Goal: Task Accomplishment & Management: Manage account settings

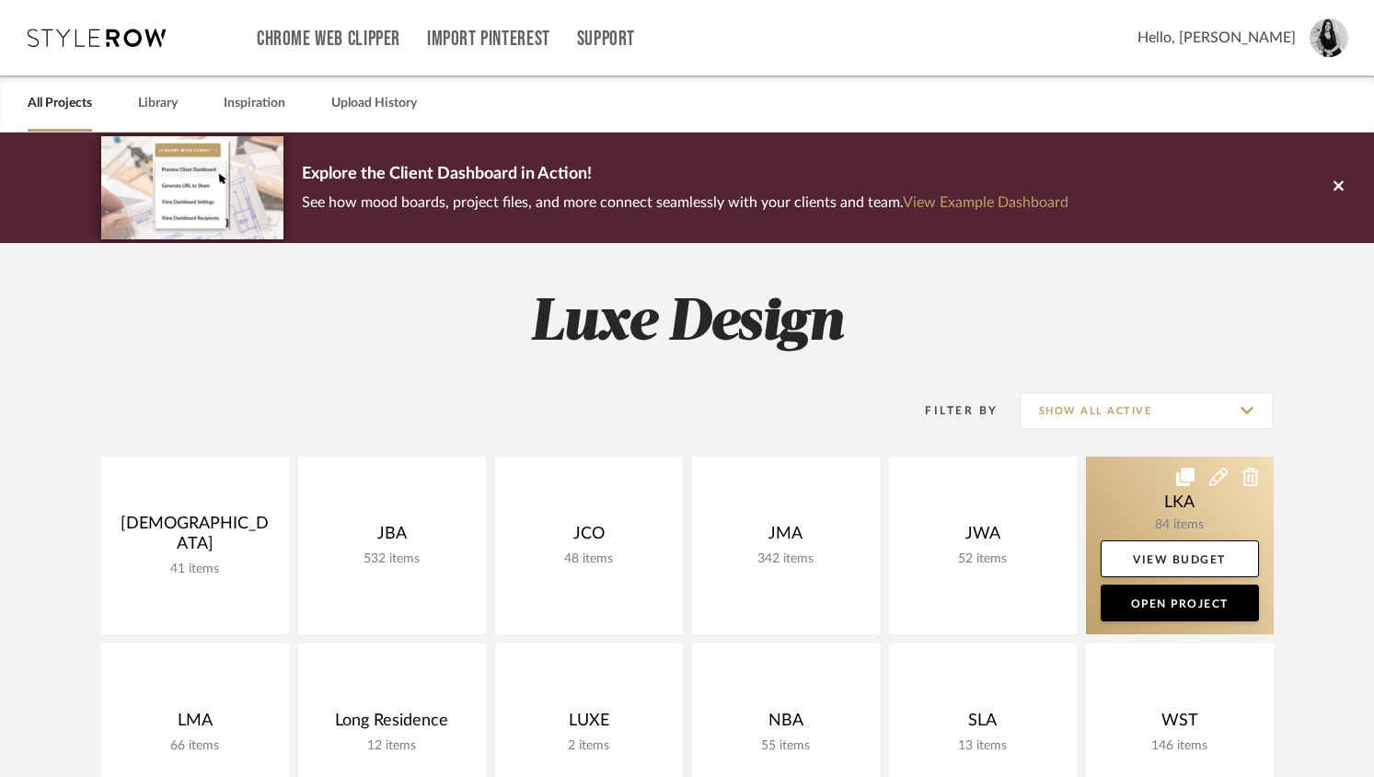
click at [1134, 493] on link at bounding box center [1180, 545] width 188 height 178
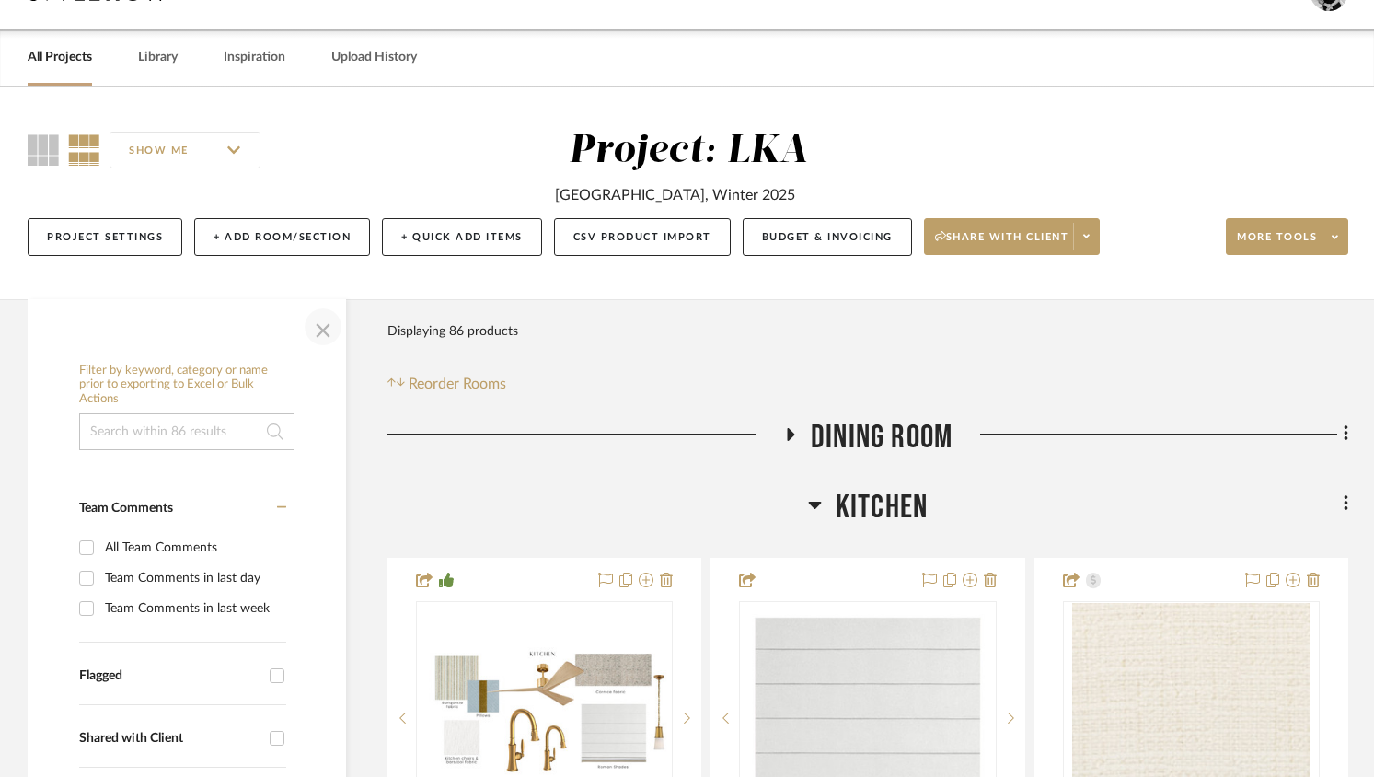
click at [324, 326] on span "button" at bounding box center [323, 327] width 44 height 44
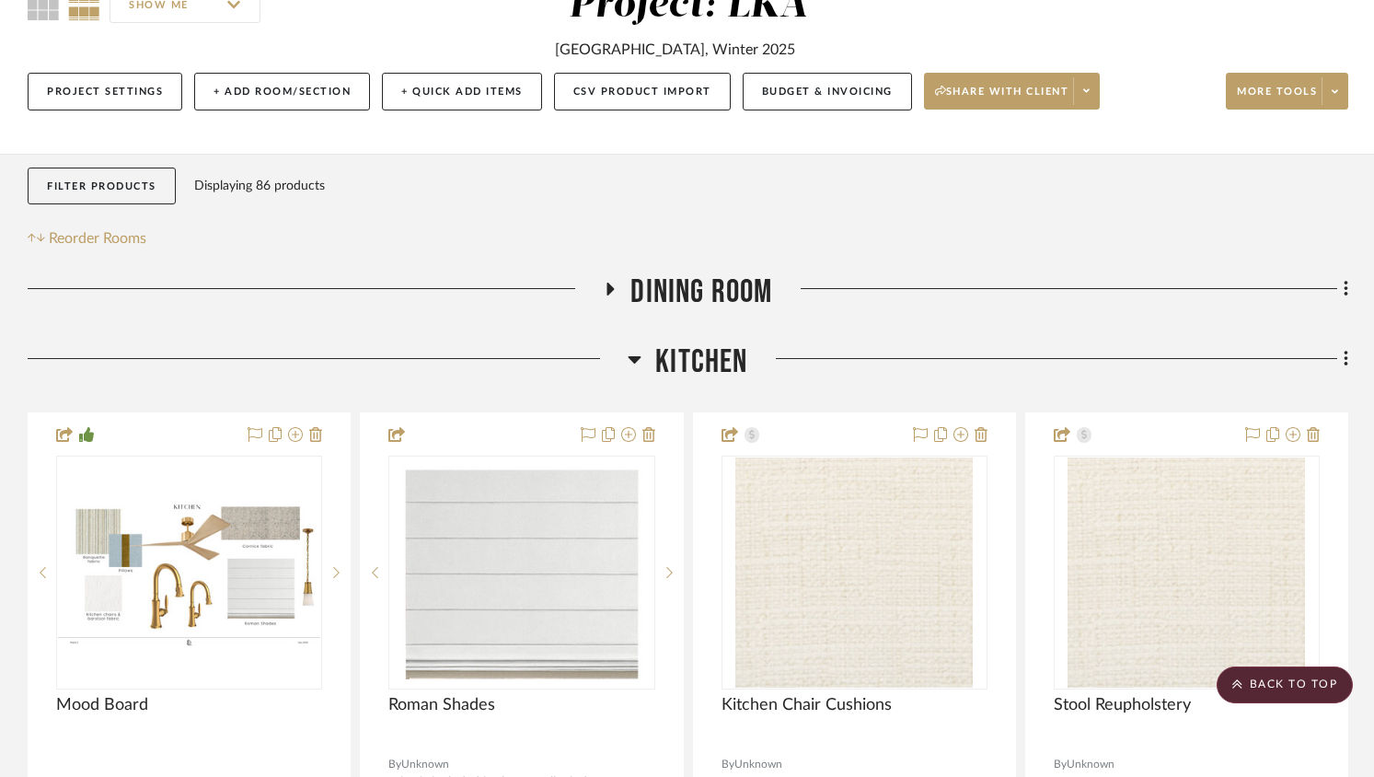
scroll to position [45, 0]
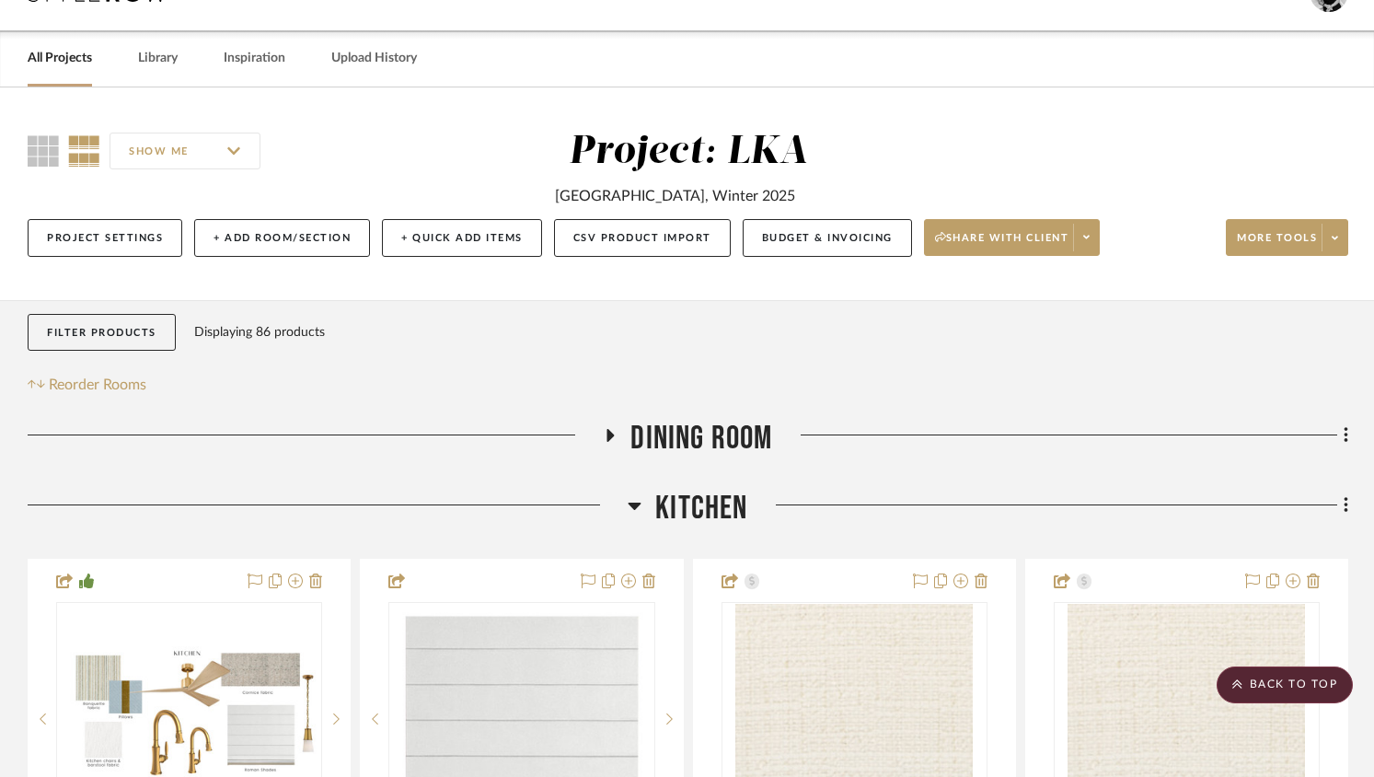
click at [609, 433] on icon at bounding box center [610, 435] width 7 height 13
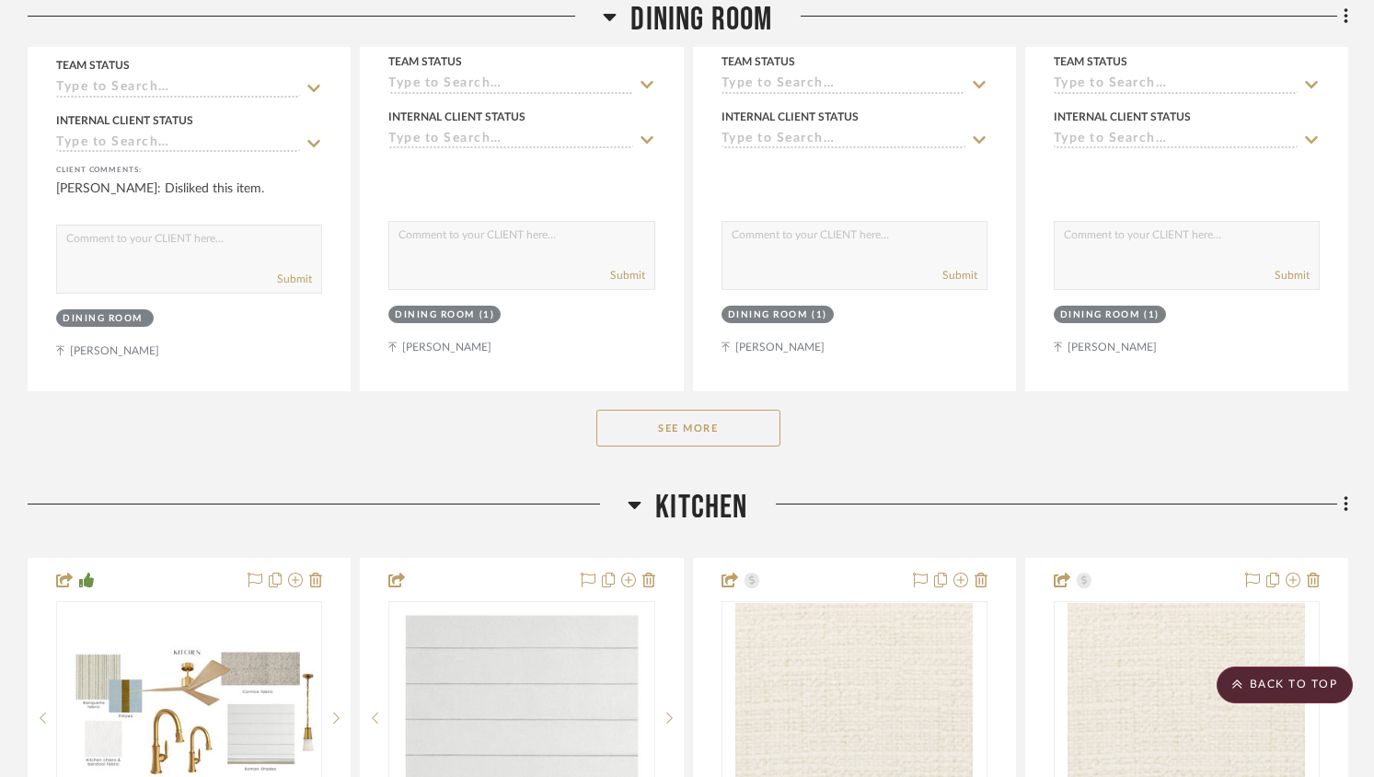
scroll to position [993, 0]
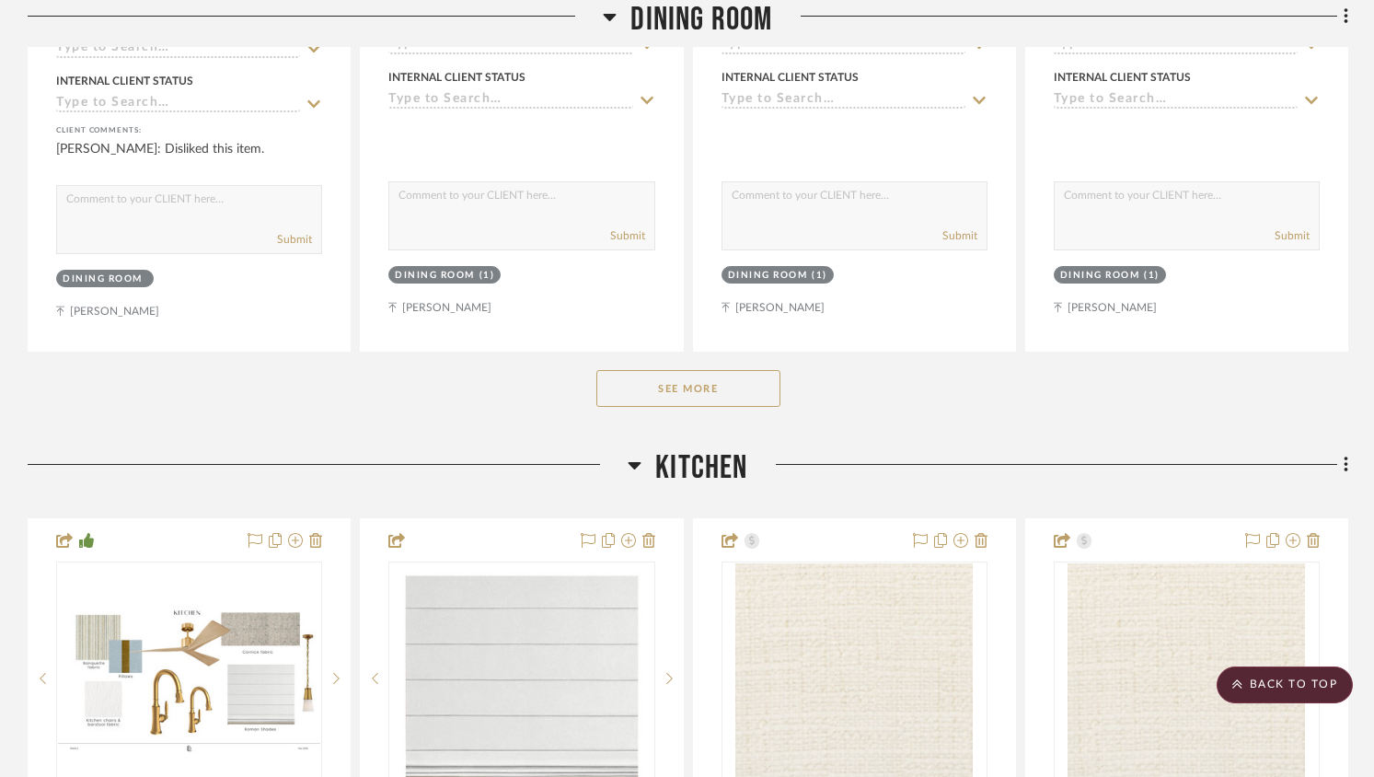
click at [675, 375] on button "See More" at bounding box center [688, 388] width 184 height 37
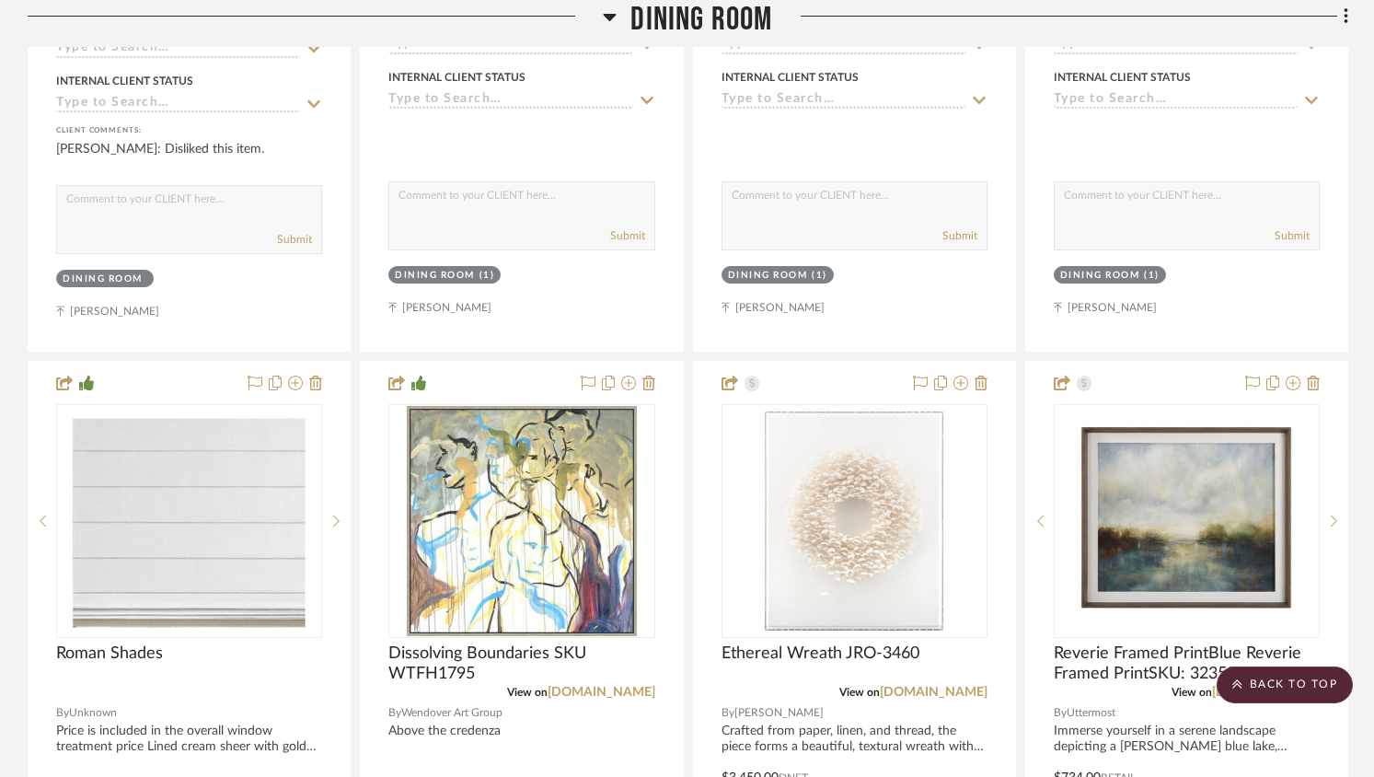
scroll to position [1222, 0]
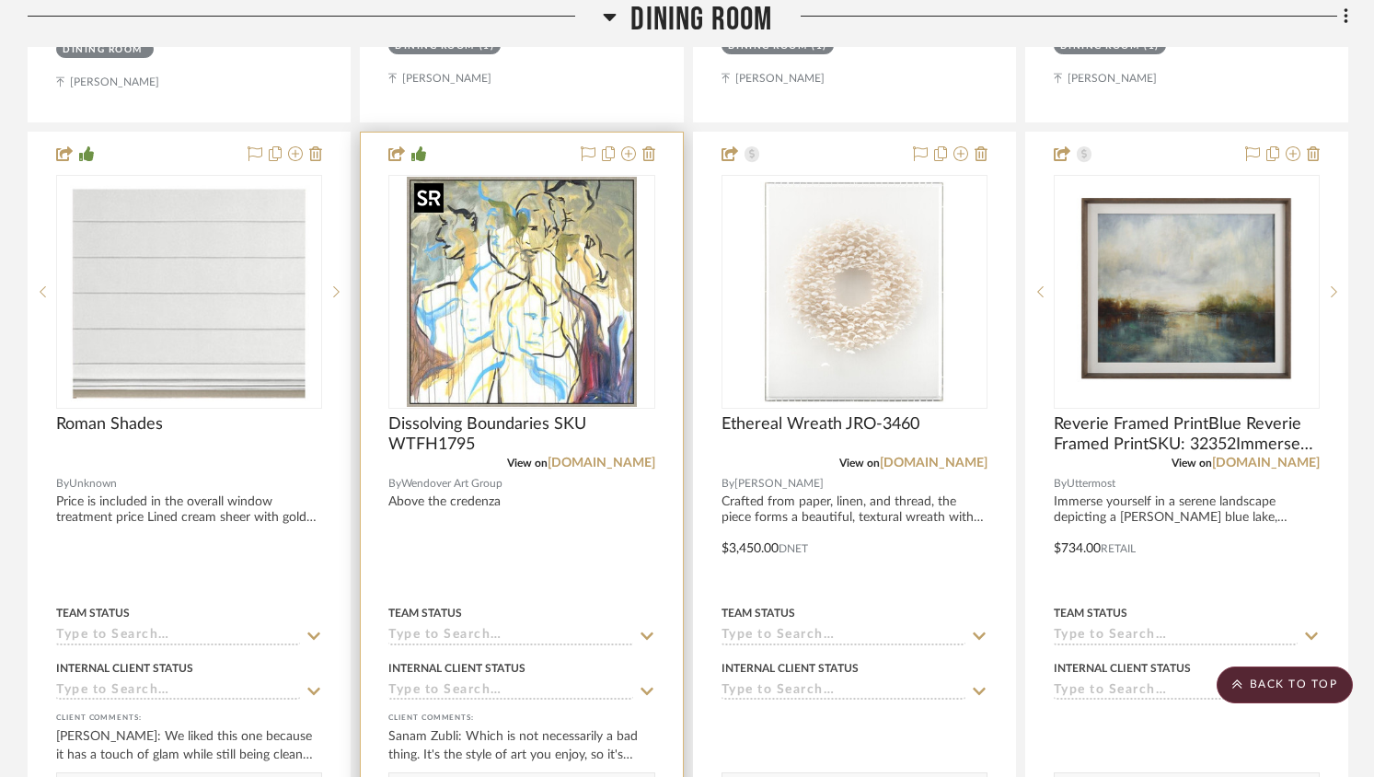
click at [571, 331] on img "0" at bounding box center [522, 292] width 230 height 230
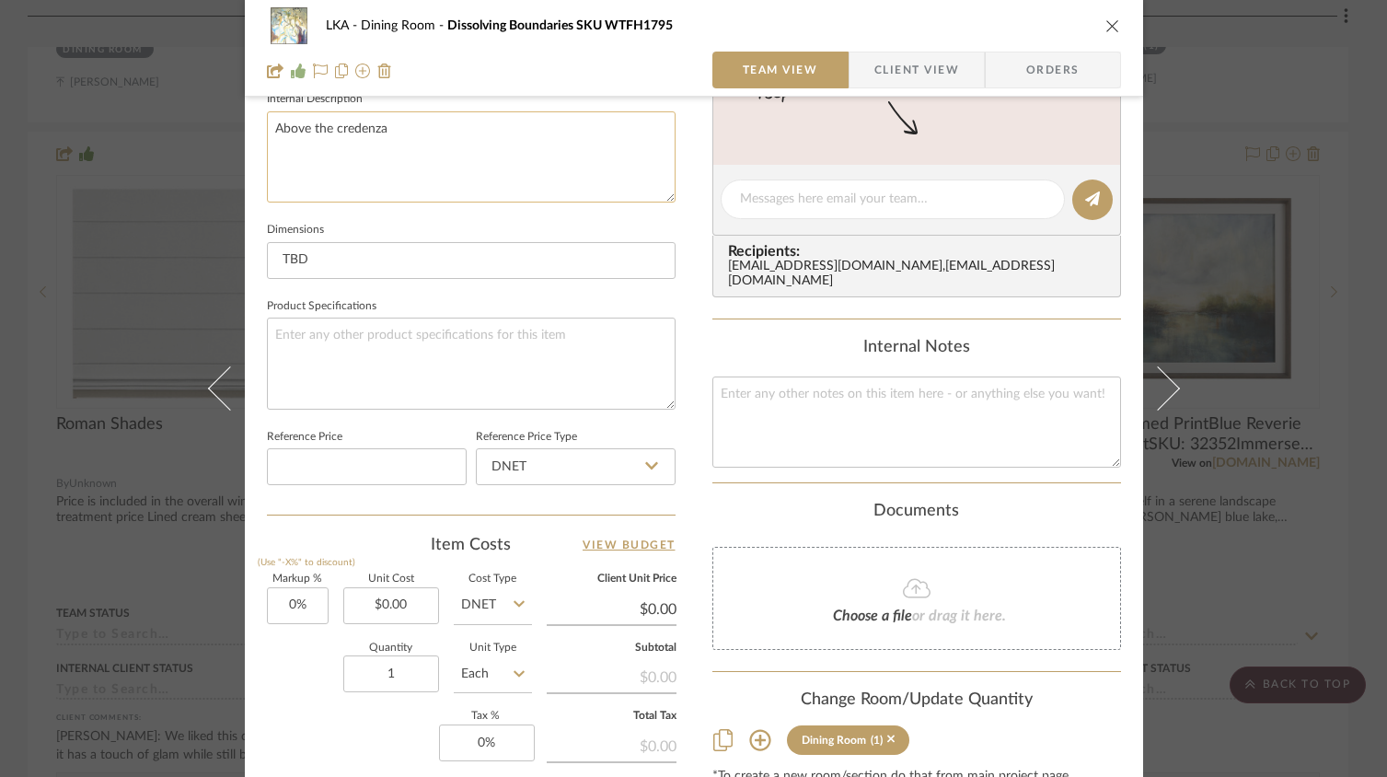
scroll to position [933, 0]
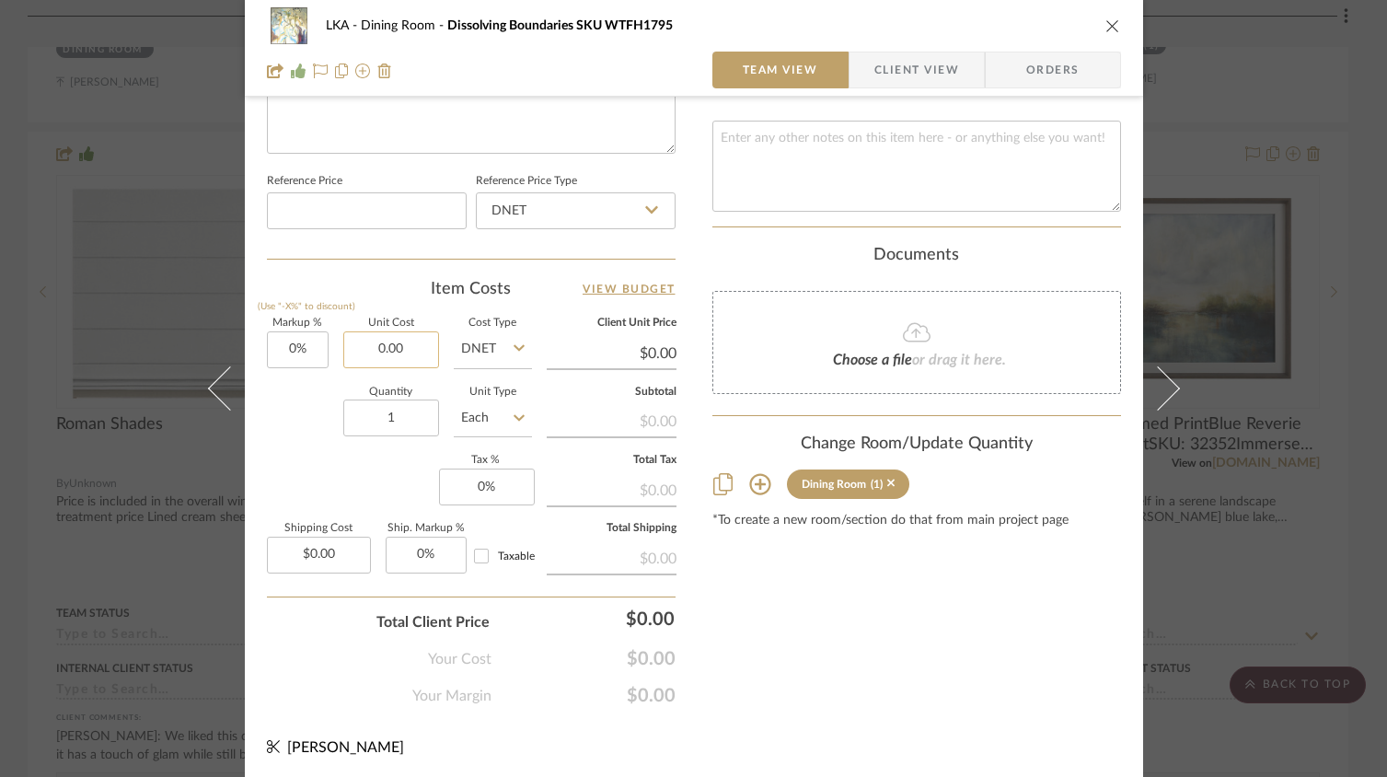
click at [382, 346] on input "0.00" at bounding box center [391, 349] width 96 height 37
type input "$693.00"
type input "1540"
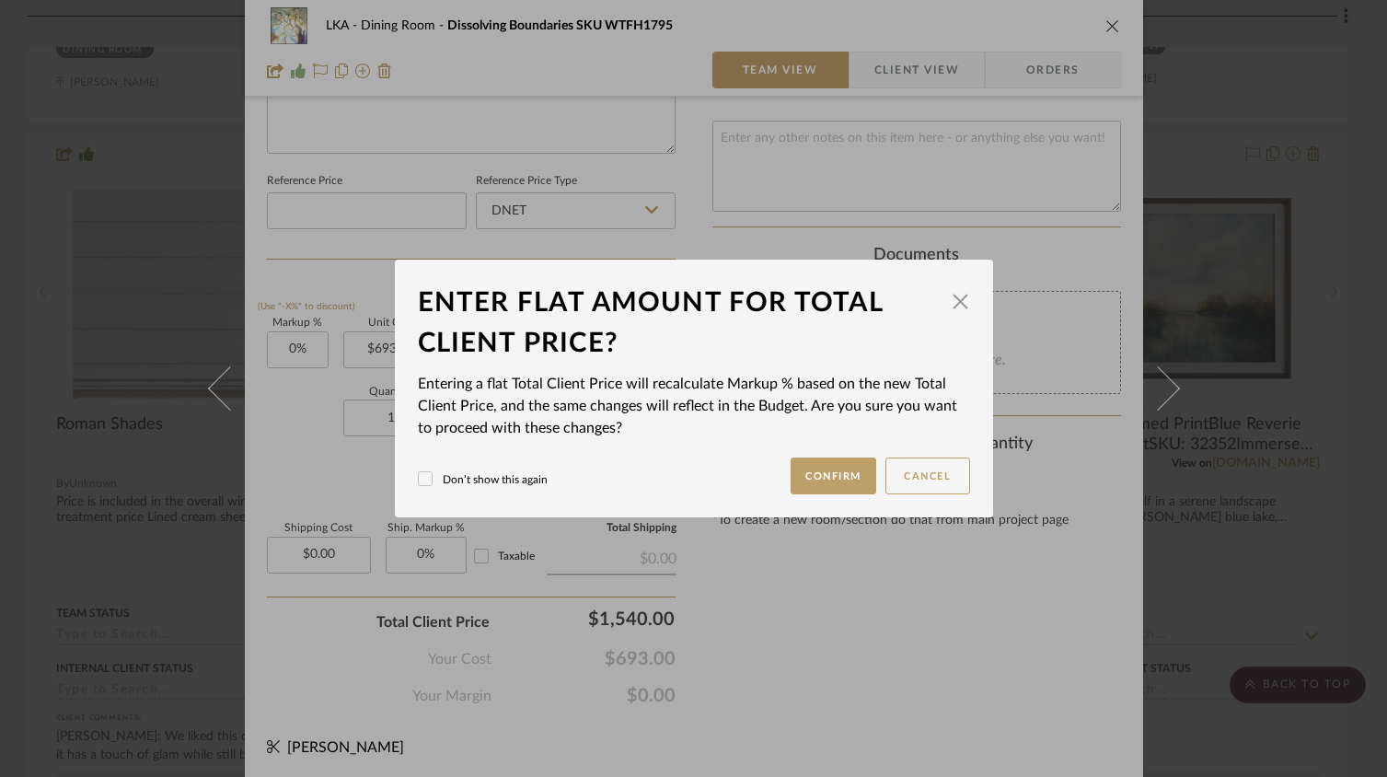
click at [874, 699] on div "LKA Dining Room Dissolving Boundaries SKU WTFH1795 Team View Client View Orders…" at bounding box center [693, 388] width 1387 height 777
click at [835, 467] on button "Confirm" at bounding box center [833, 475] width 86 height 37
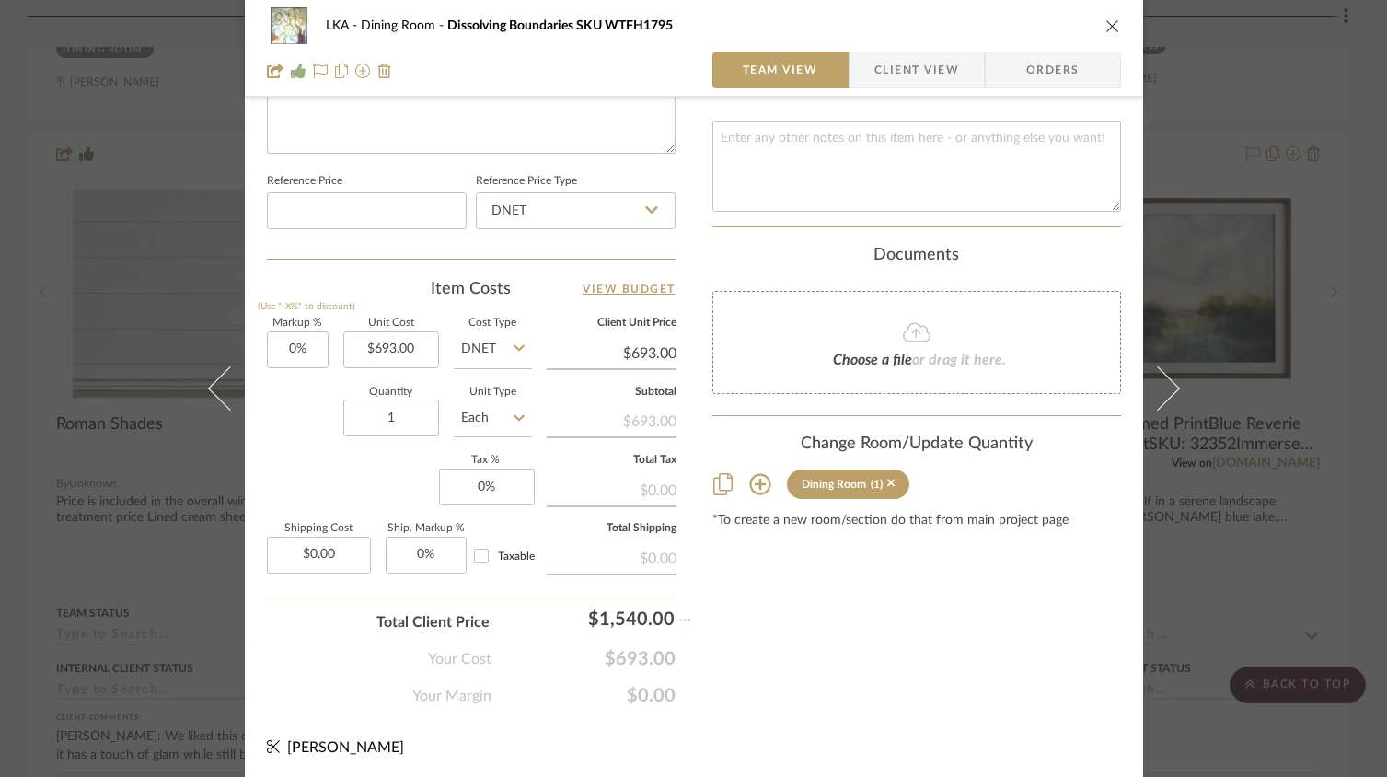
type input "122.22%"
type input "$1,540.00"
click at [472, 485] on input "0" at bounding box center [487, 486] width 96 height 37
type input "8.76%"
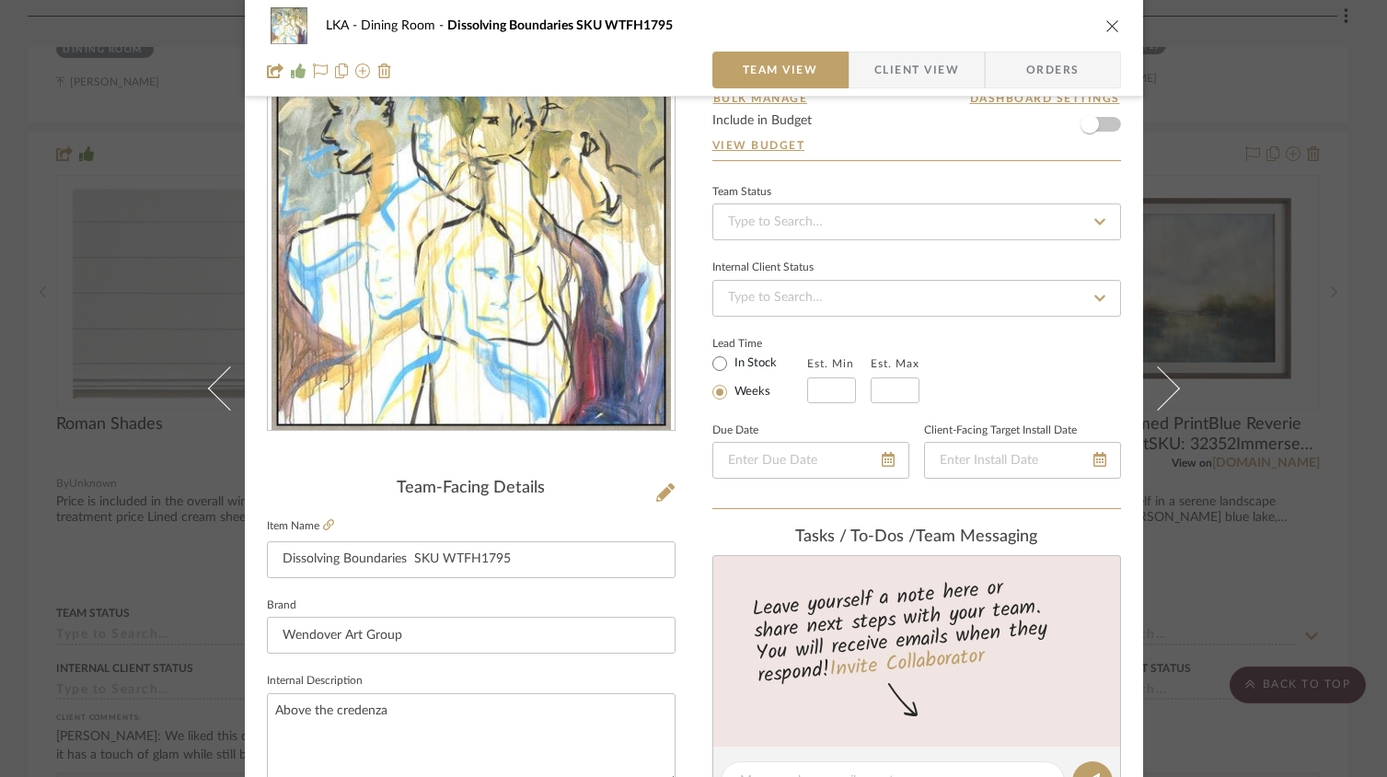
scroll to position [0, 0]
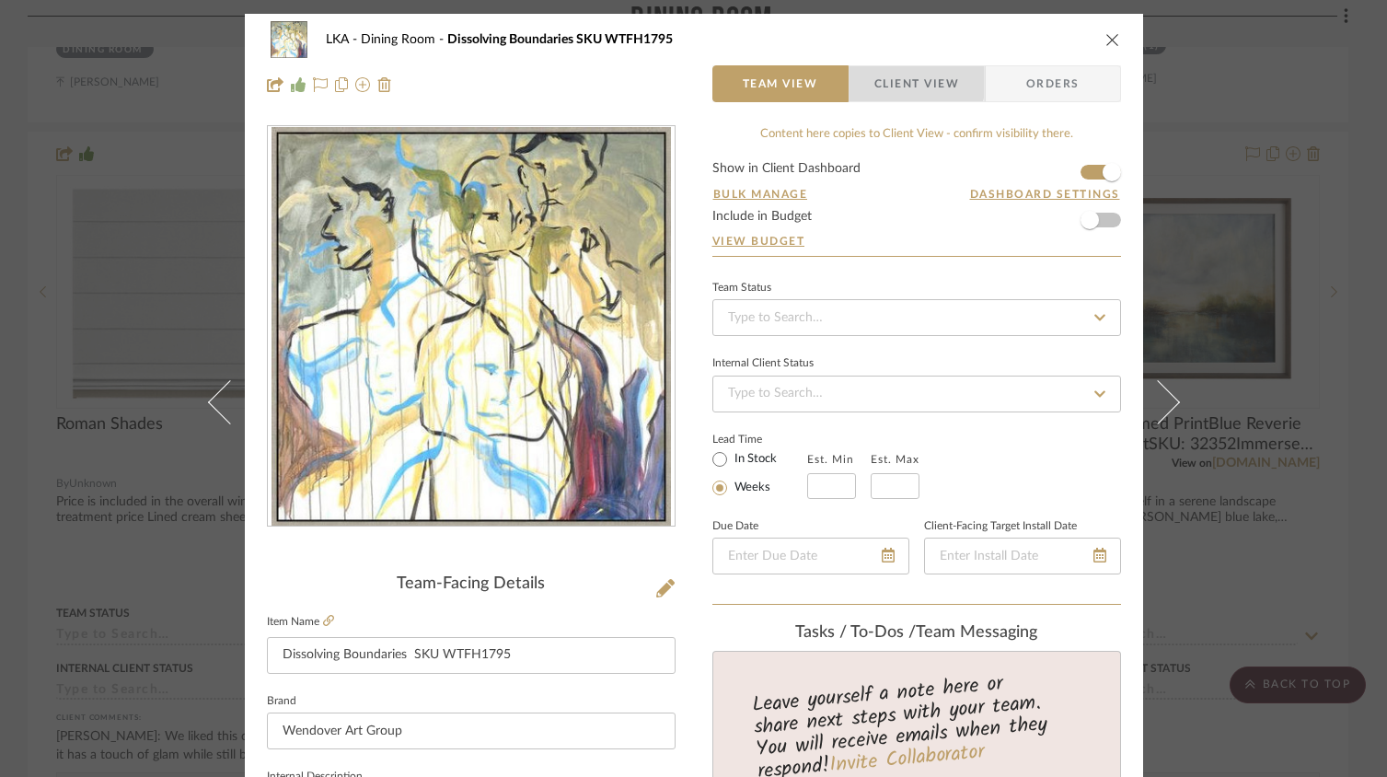
click at [907, 82] on span "Client View" at bounding box center [916, 83] width 85 height 37
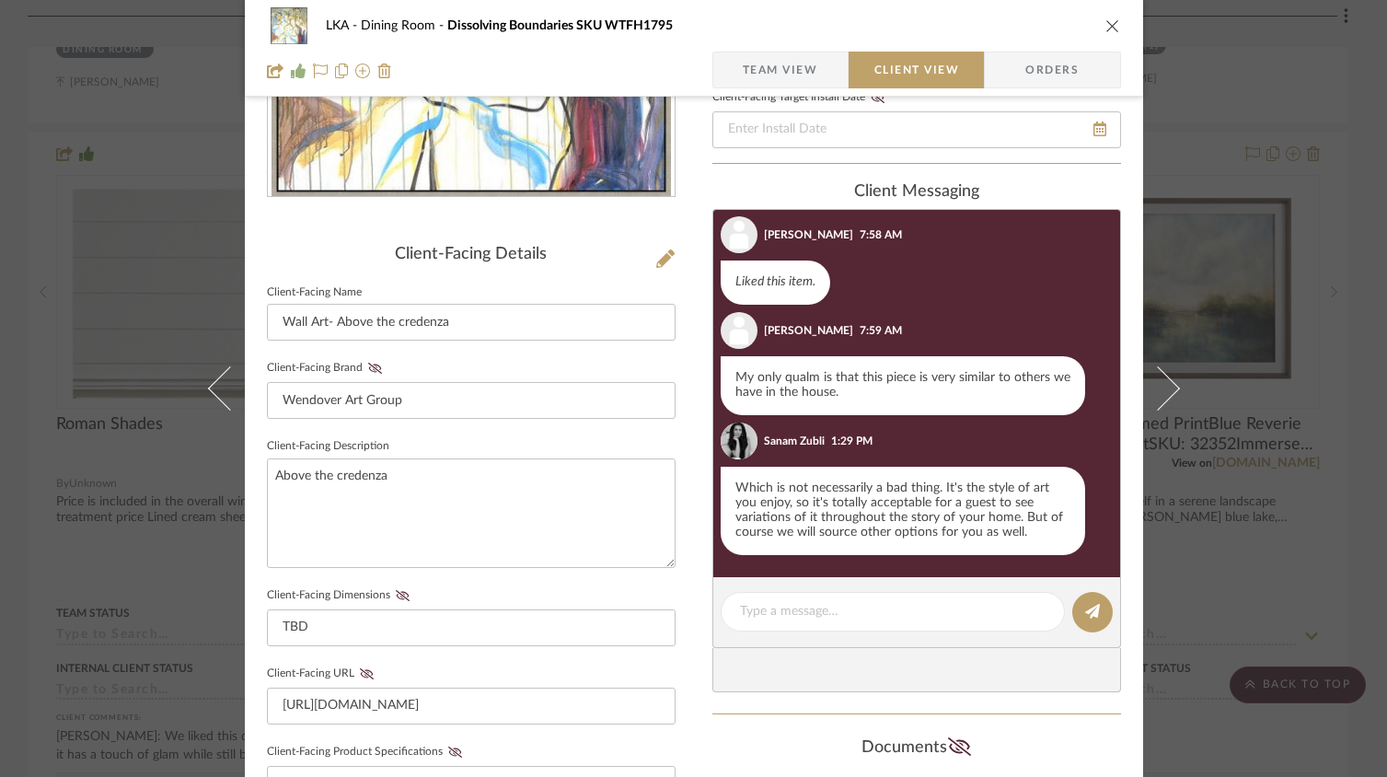
scroll to position [768, 0]
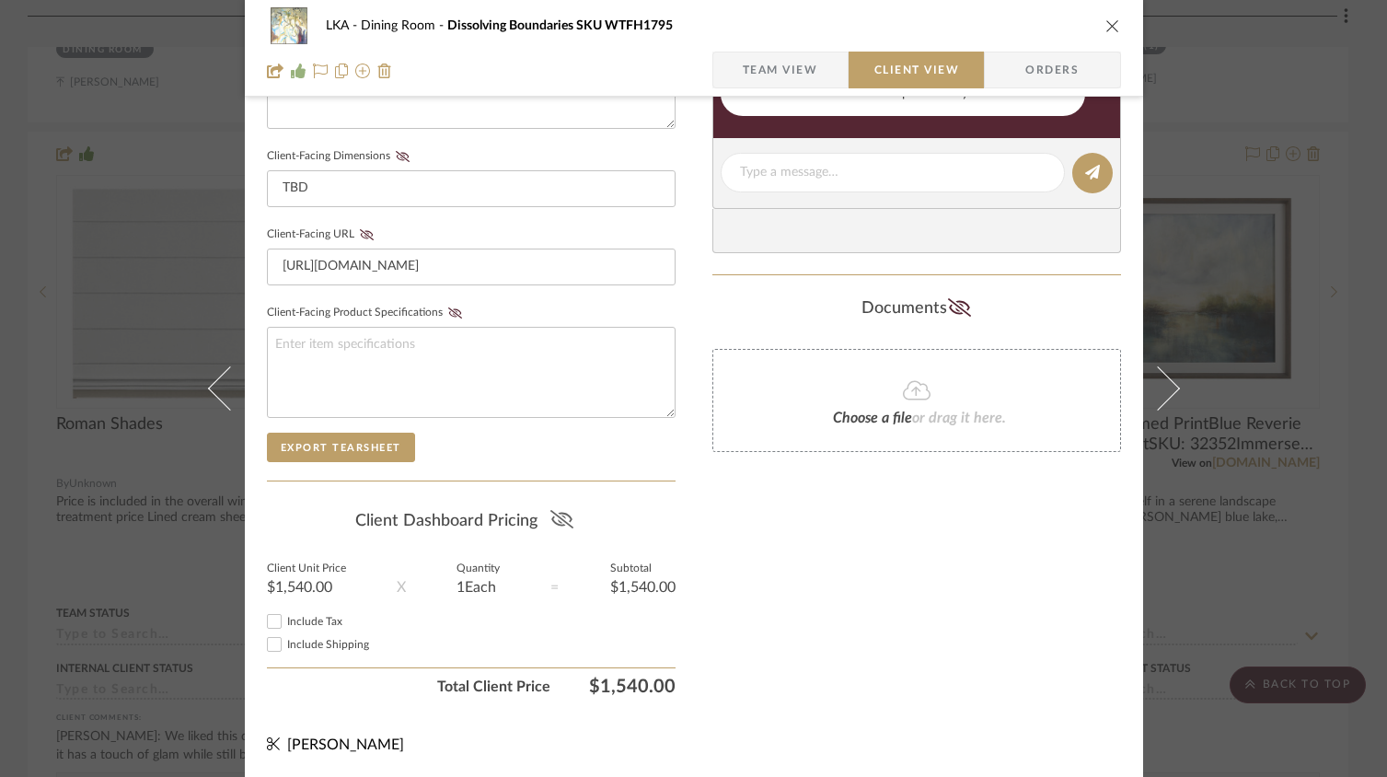
click at [555, 517] on icon at bounding box center [561, 519] width 23 height 18
click at [778, 75] on span "Team View" at bounding box center [780, 70] width 75 height 37
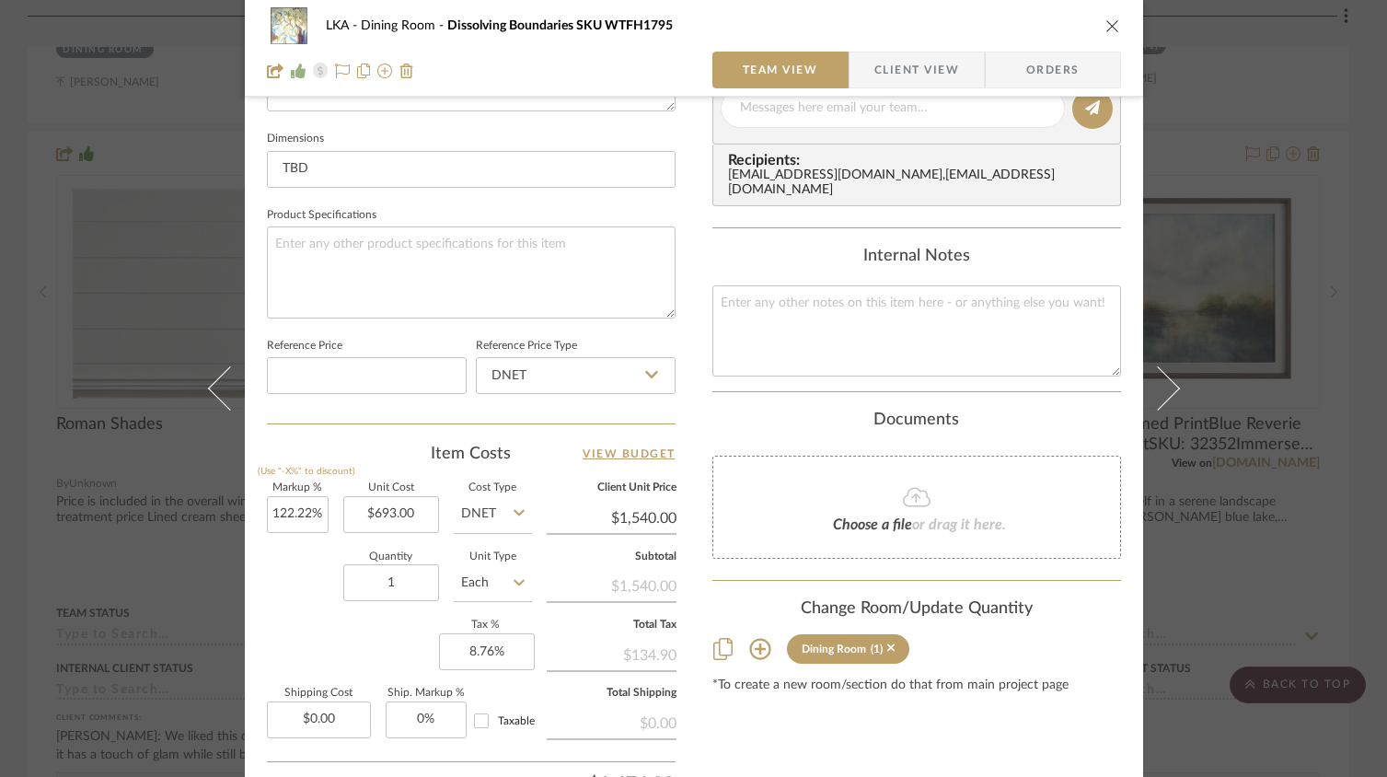
click at [1108, 28] on icon "close" at bounding box center [1112, 25] width 15 height 15
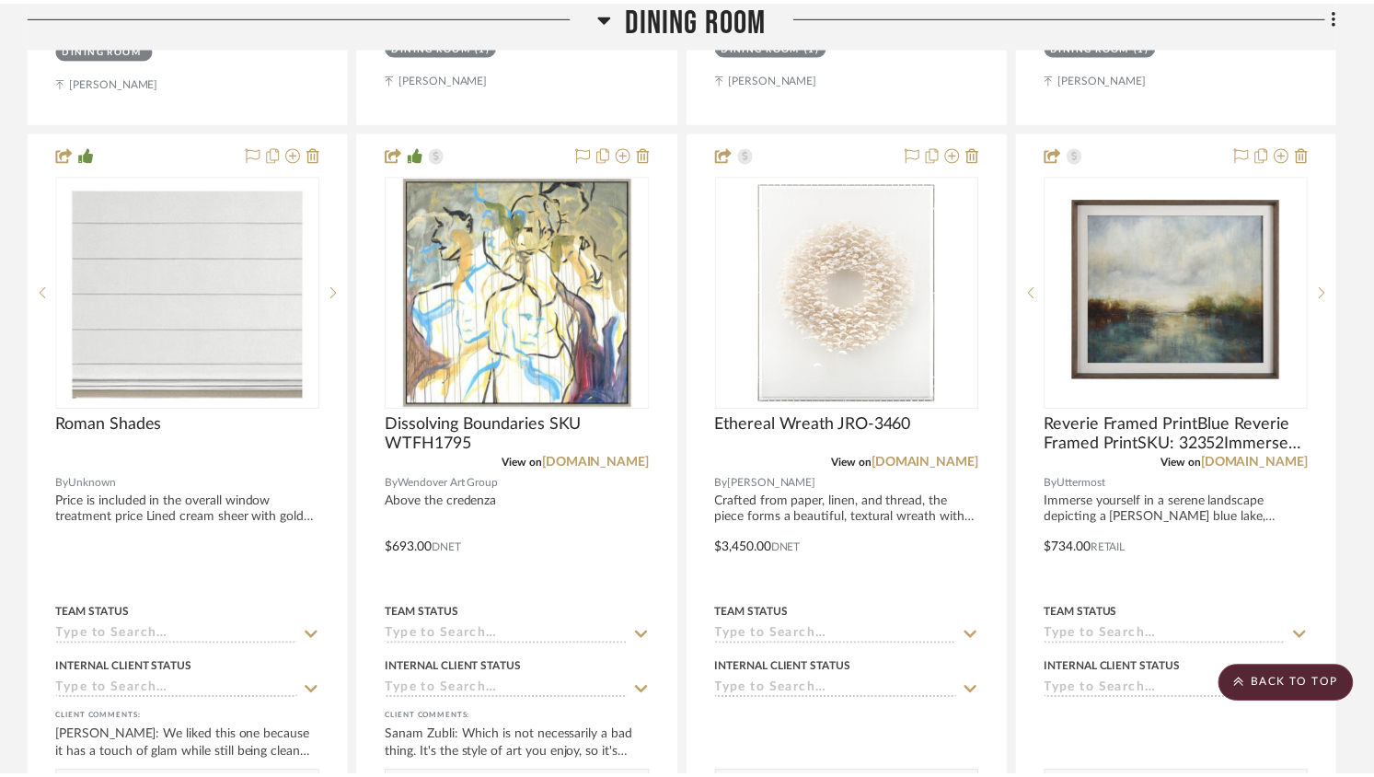
scroll to position [1222, 0]
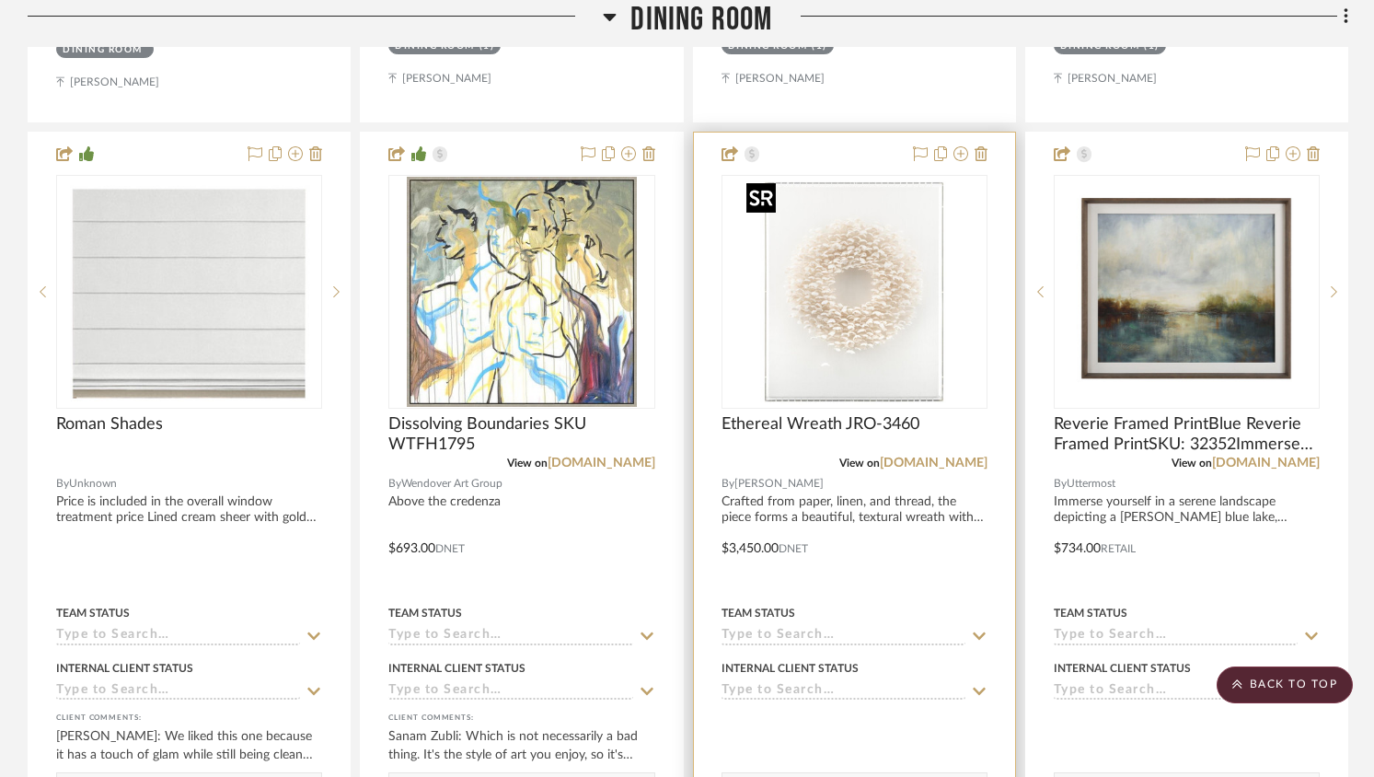
click at [0, 0] on img at bounding box center [0, 0] width 0 height 0
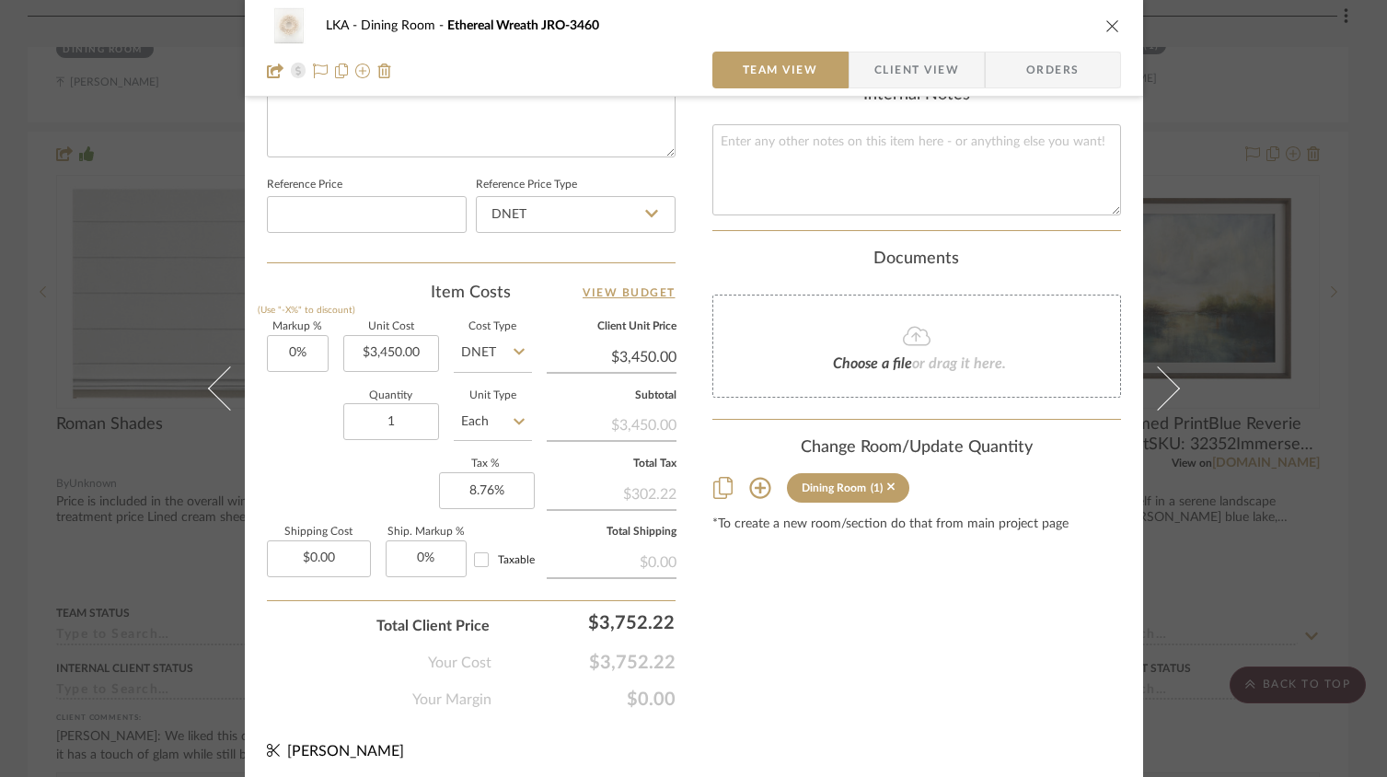
scroll to position [933, 0]
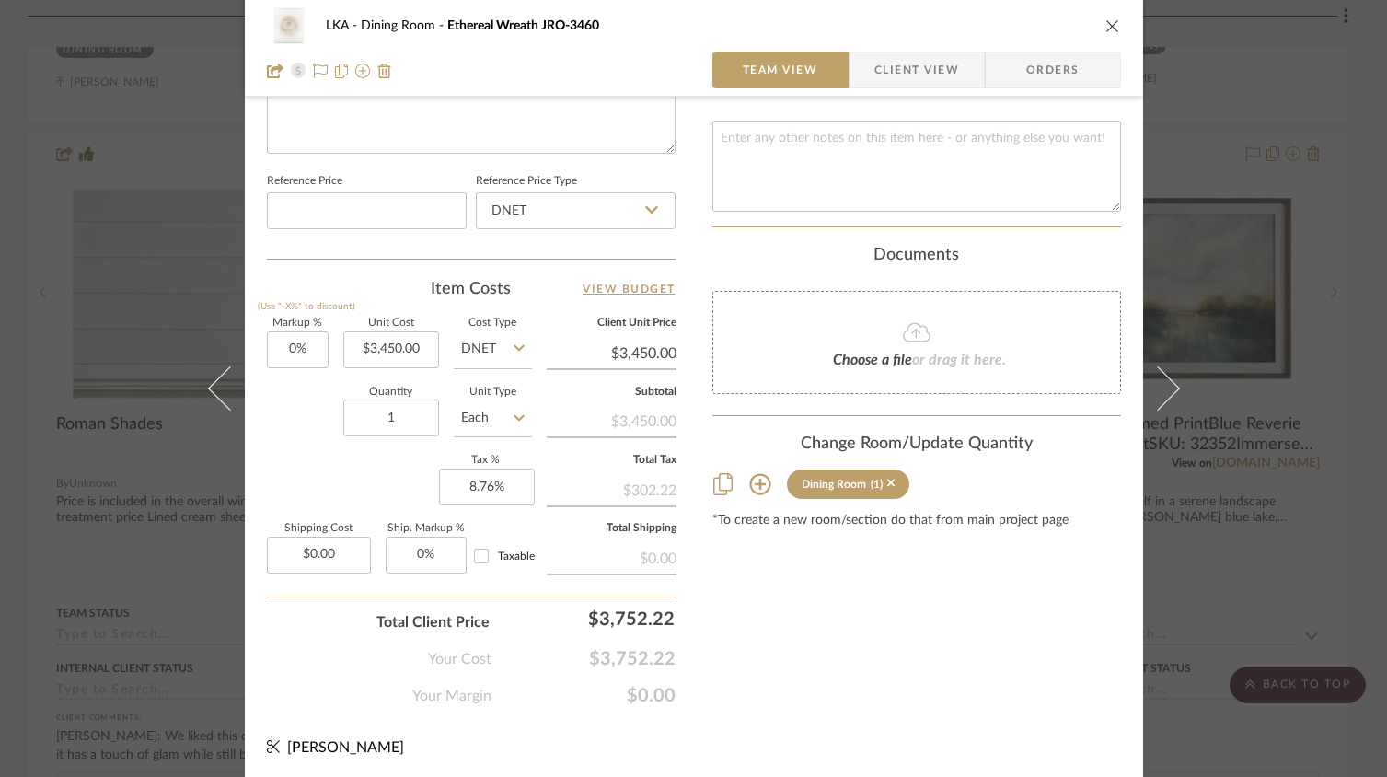
click at [1105, 29] on icon "close" at bounding box center [1112, 25] width 15 height 15
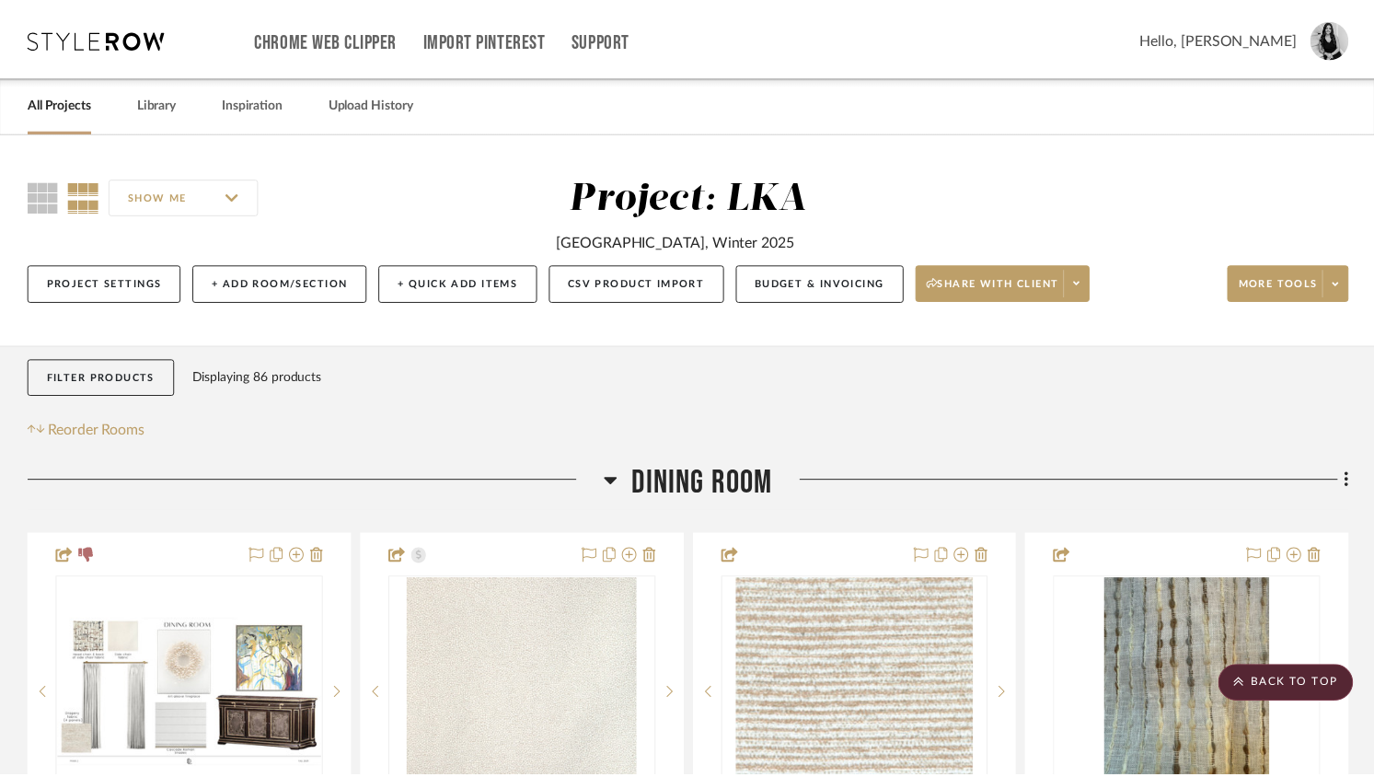
scroll to position [1222, 0]
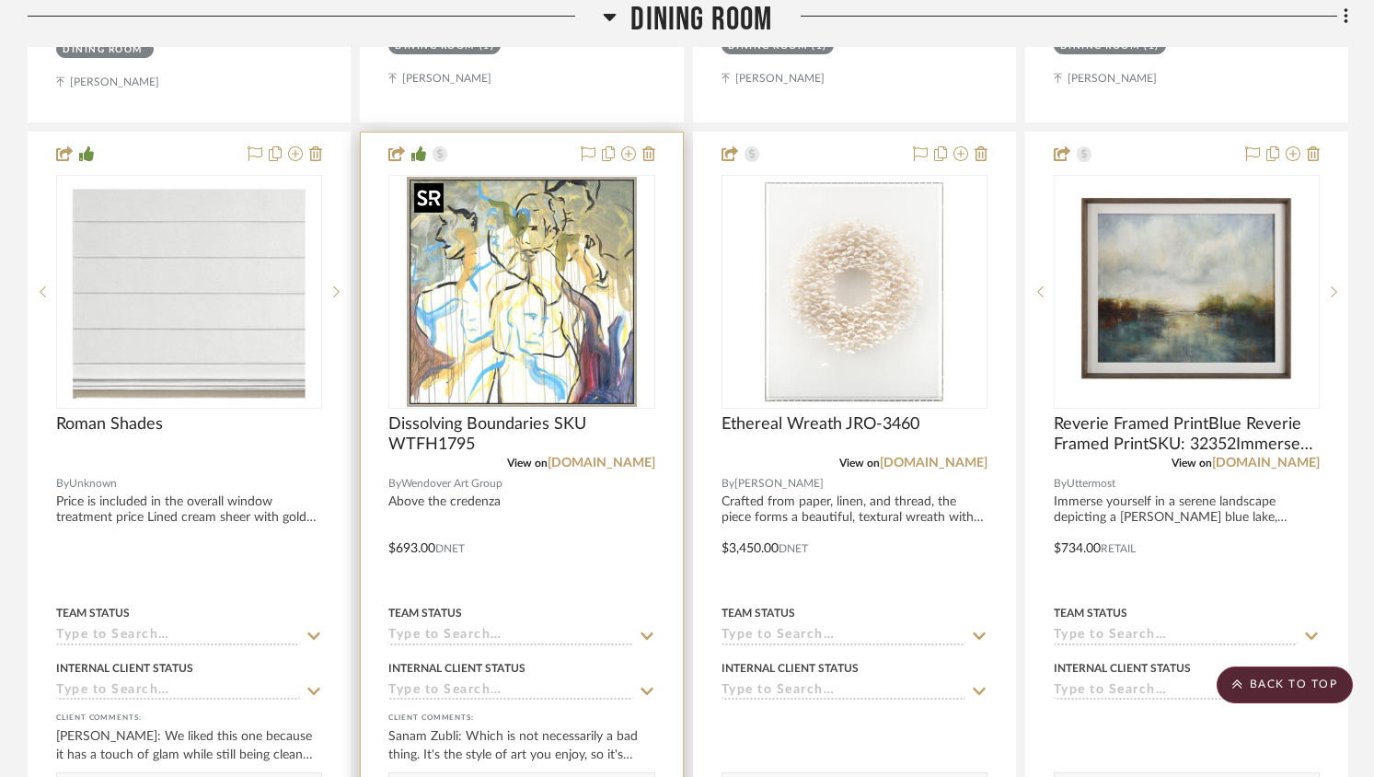
click at [512, 260] on img "0" at bounding box center [522, 292] width 230 height 230
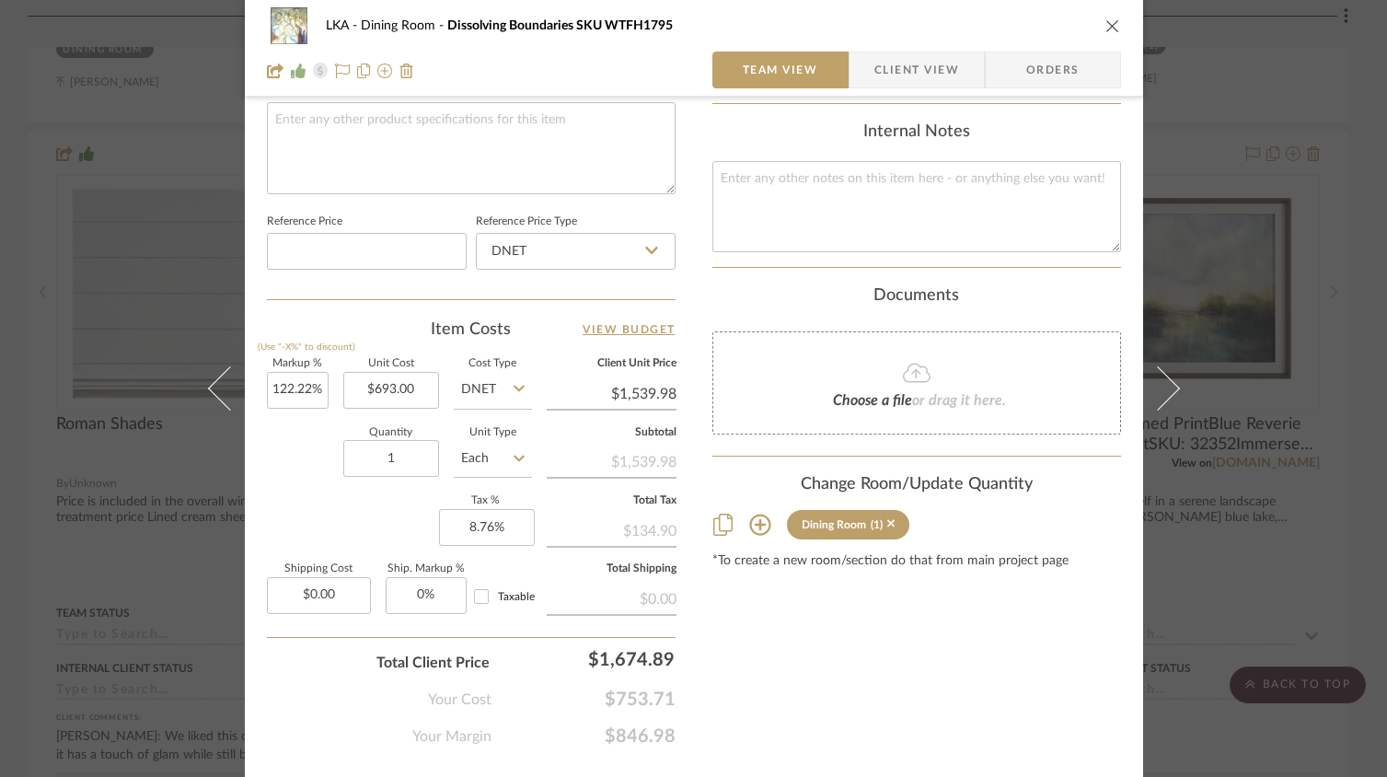
scroll to position [894, 0]
click at [657, 398] on input "1539.98" at bounding box center [612, 392] width 130 height 28
type input "$1,540.00"
type input "$1,539.98"
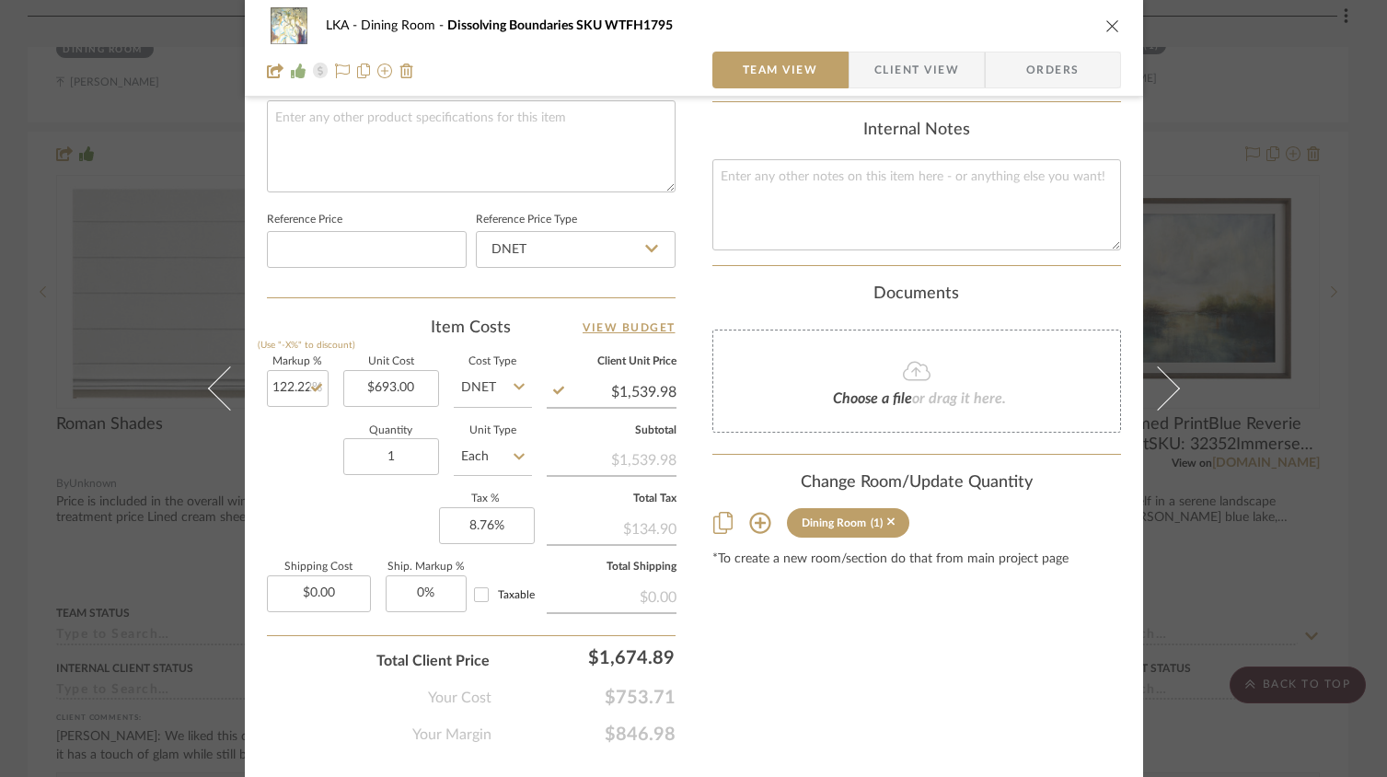
click at [639, 391] on input "1539.98" at bounding box center [612, 392] width 130 height 28
type input "$1,540.00"
click at [629, 601] on div "$0.00" at bounding box center [612, 595] width 130 height 33
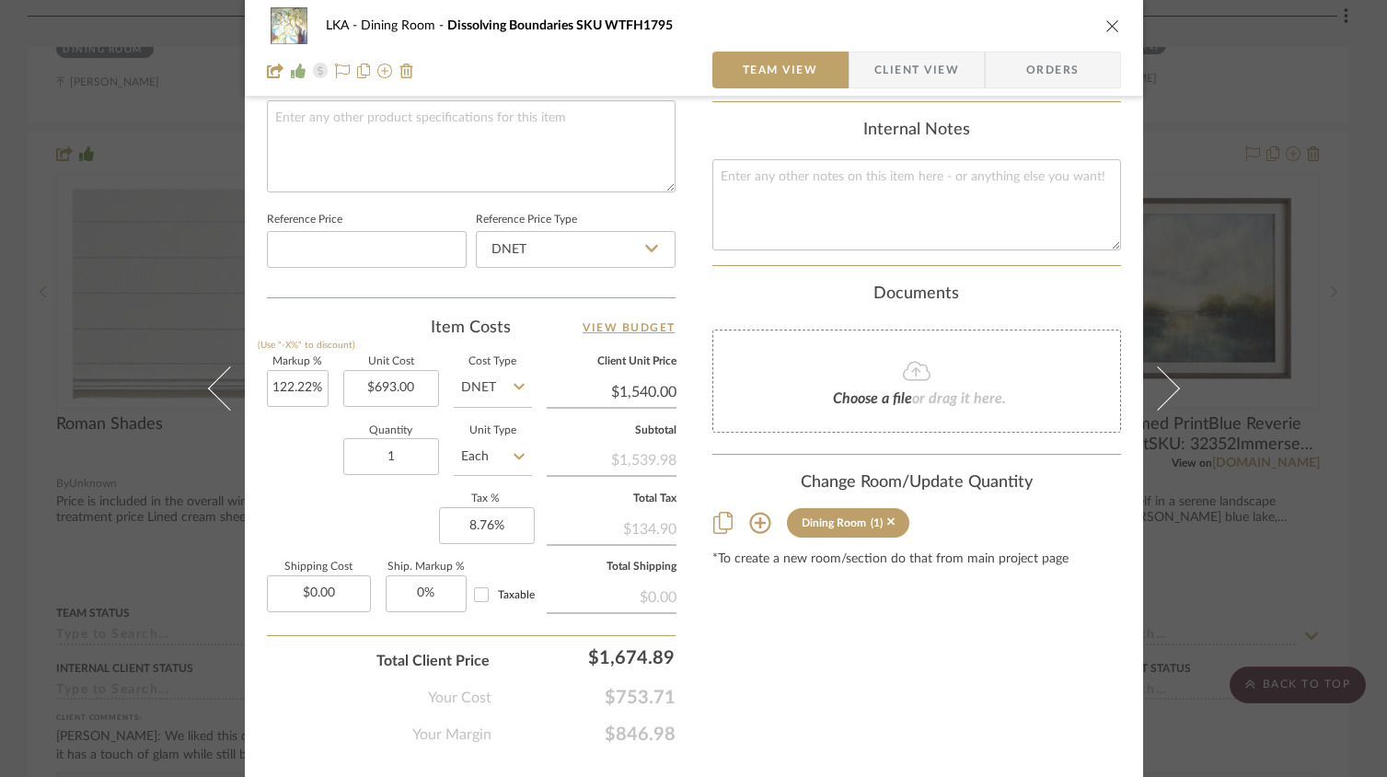
click at [1109, 26] on icon "close" at bounding box center [1112, 25] width 15 height 15
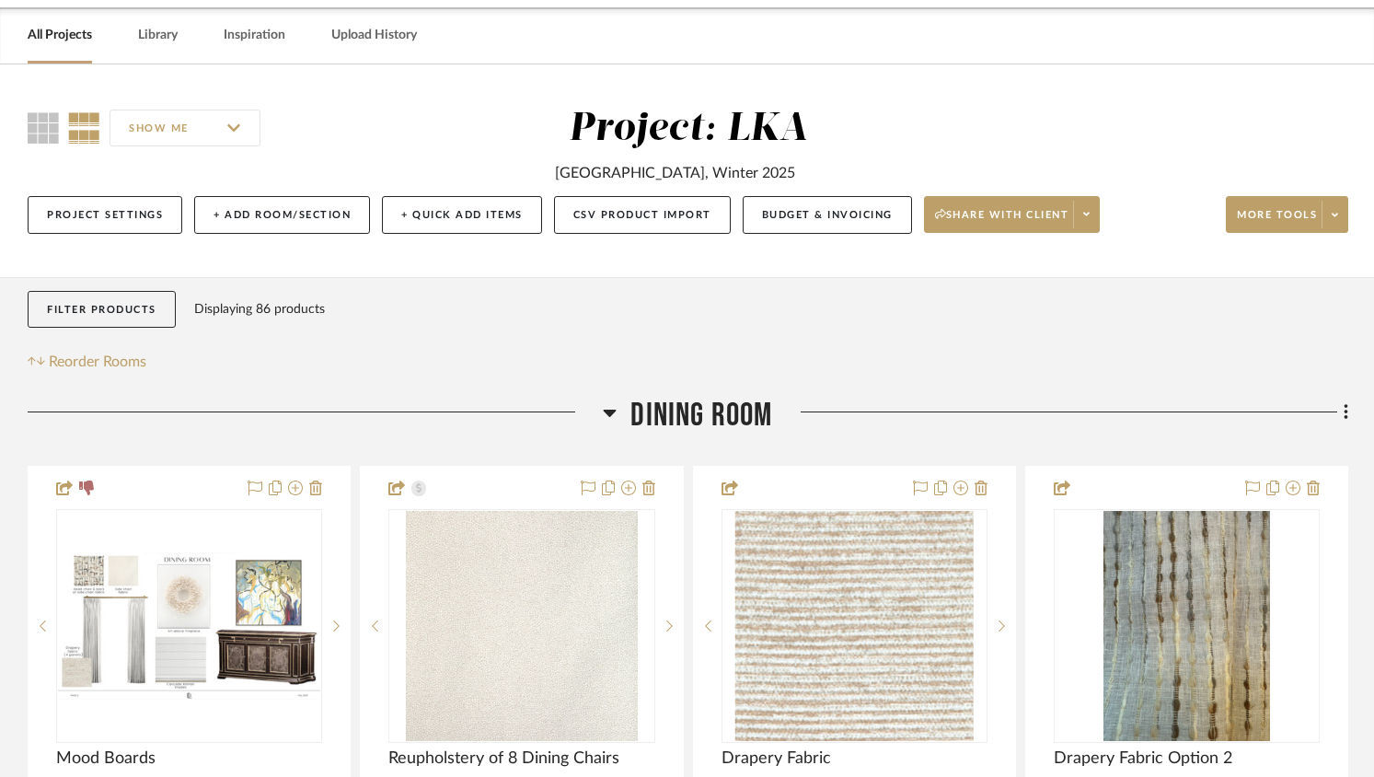
scroll to position [0, 0]
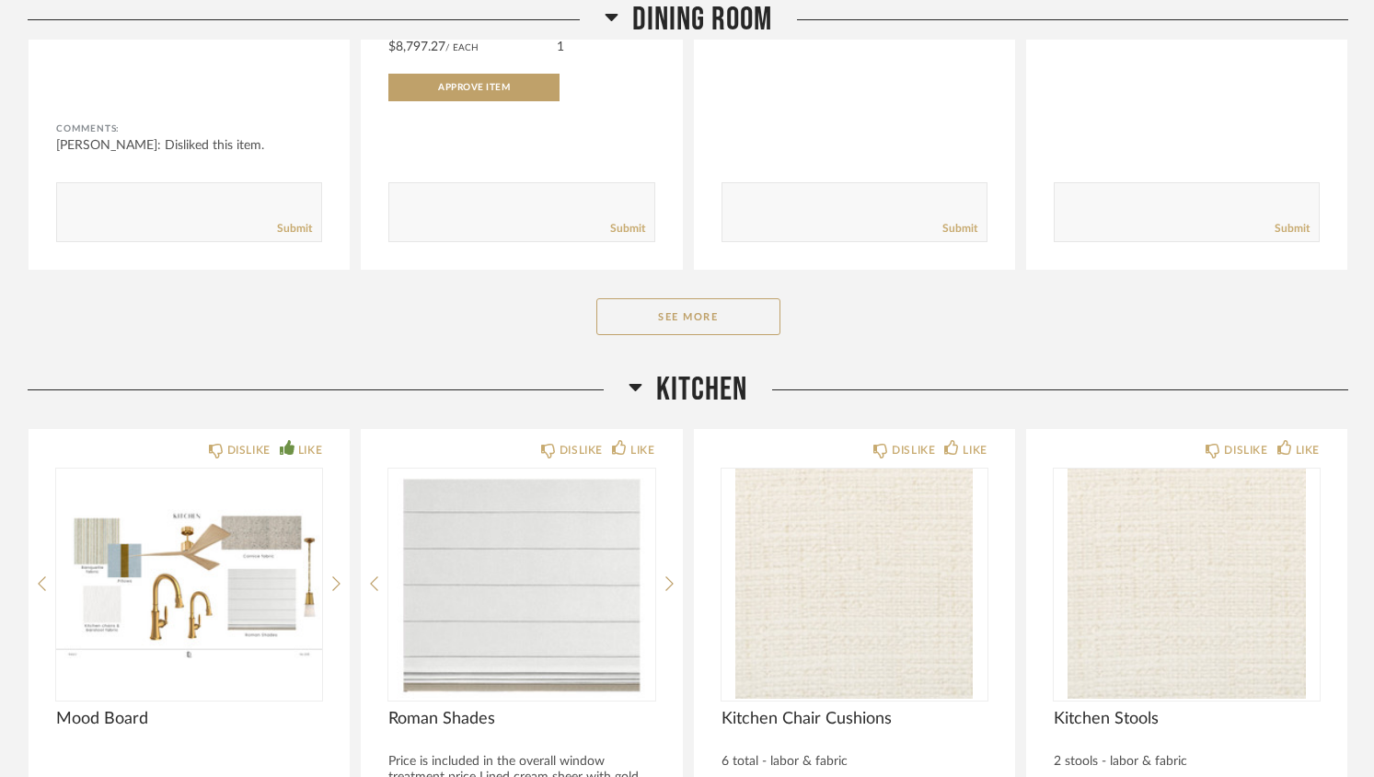
scroll to position [756, 0]
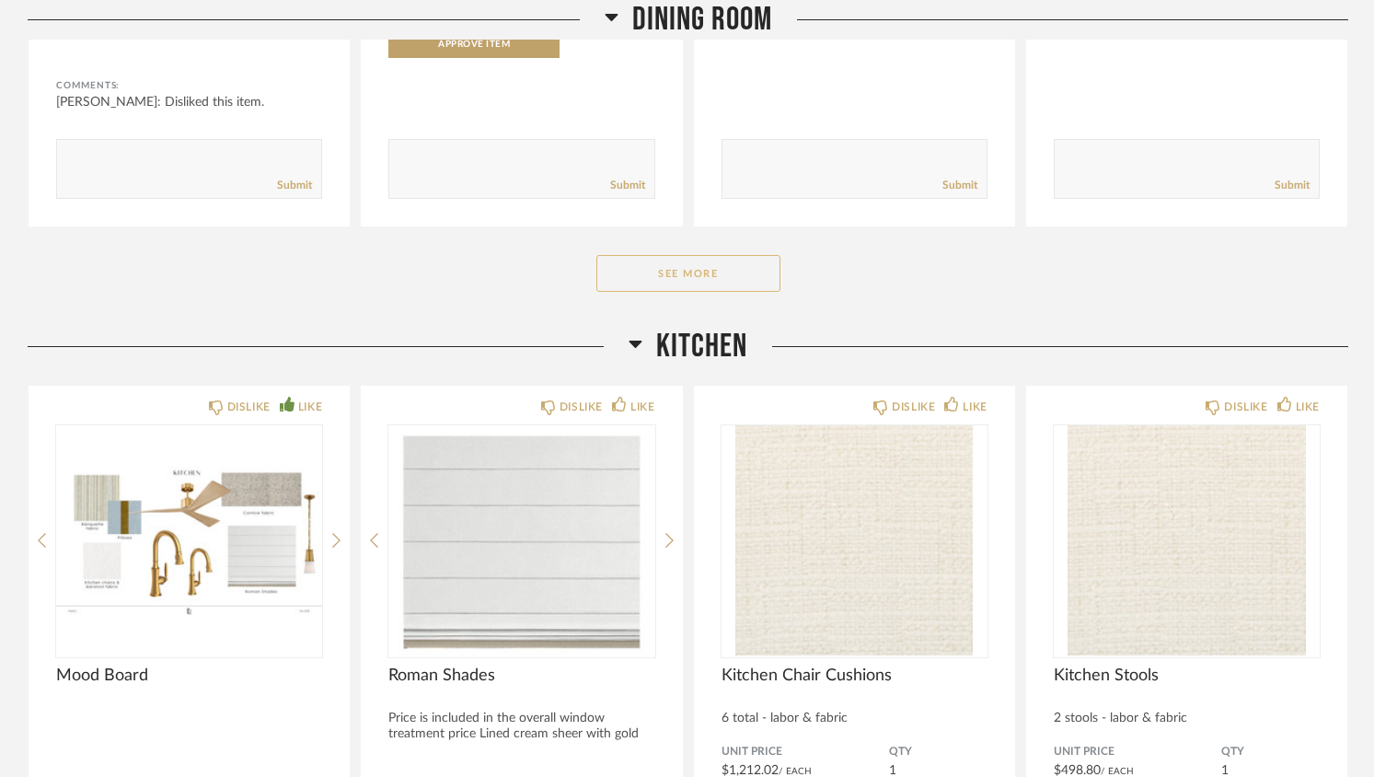
click at [671, 265] on button "See More" at bounding box center [688, 273] width 184 height 37
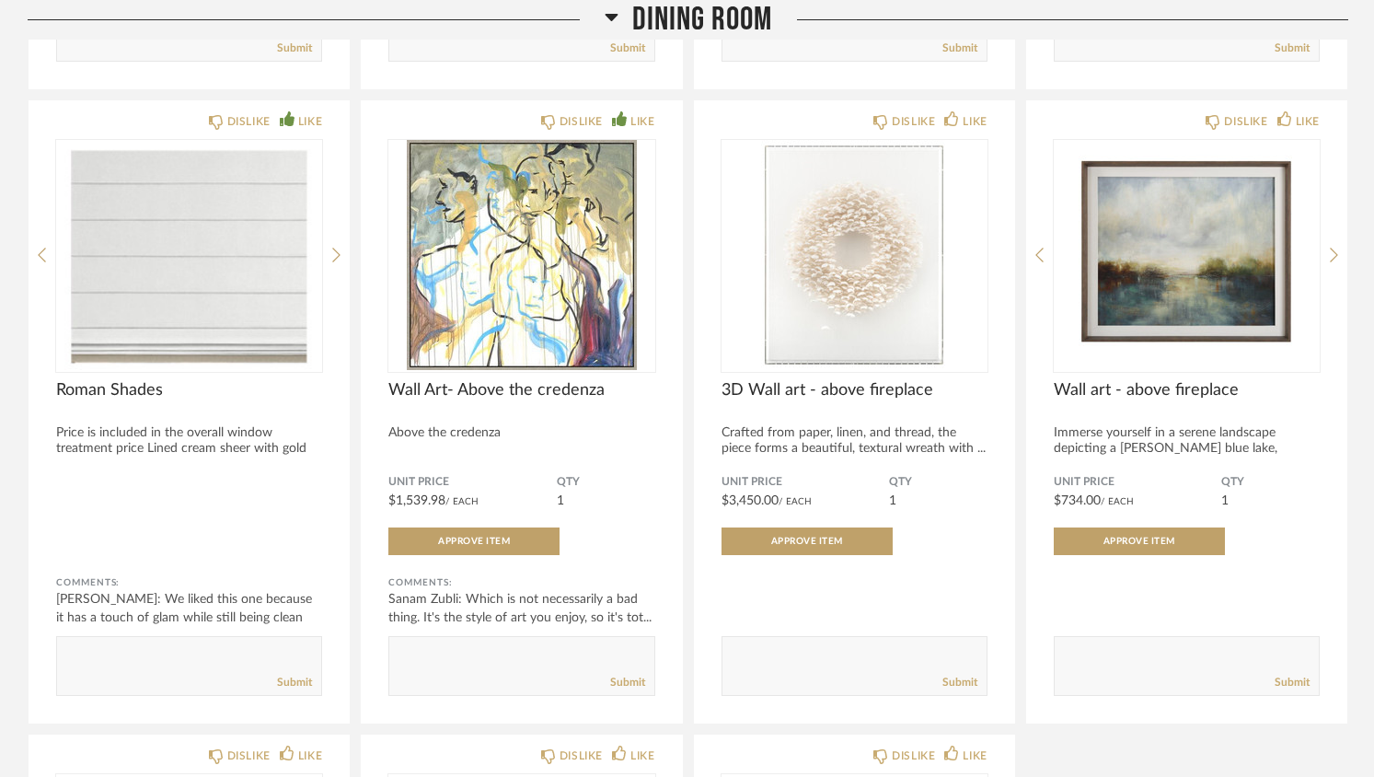
scroll to position [894, 0]
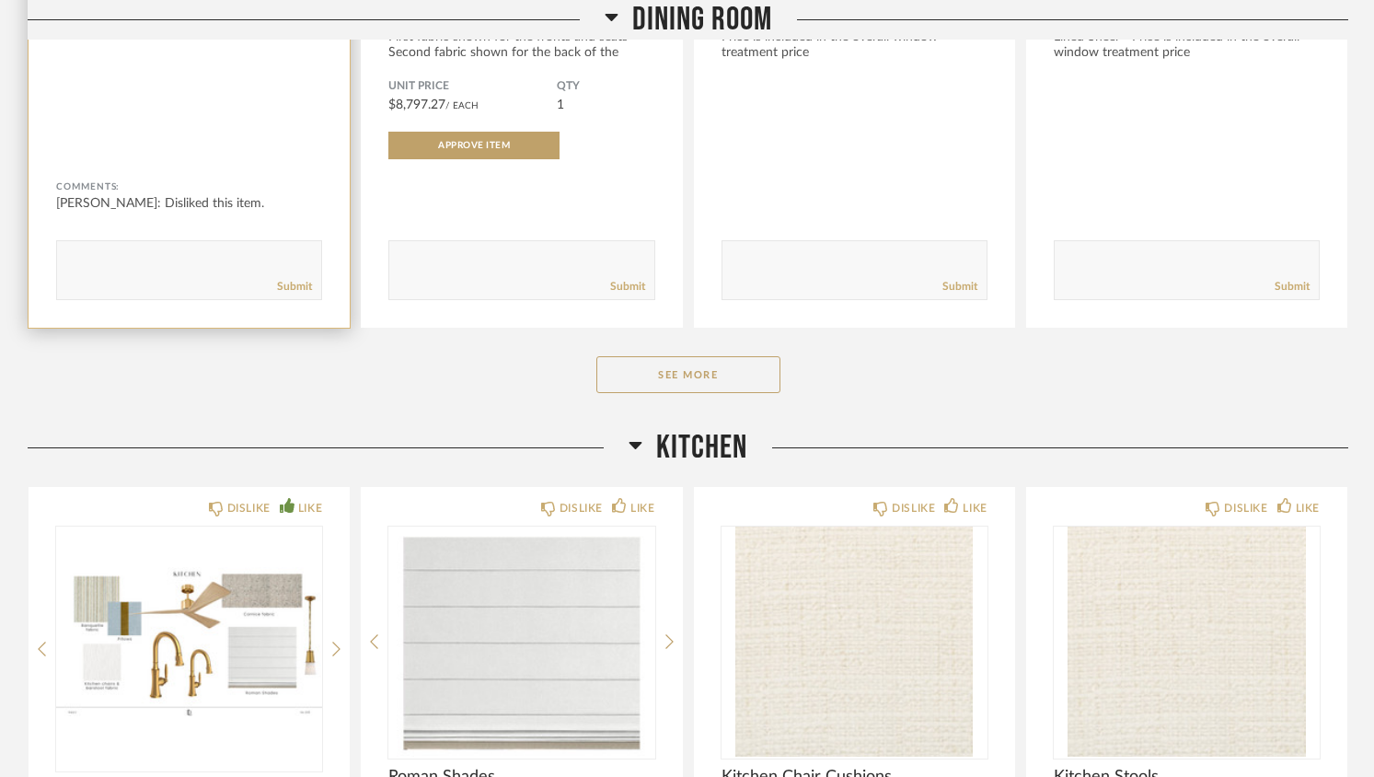
scroll to position [701, 0]
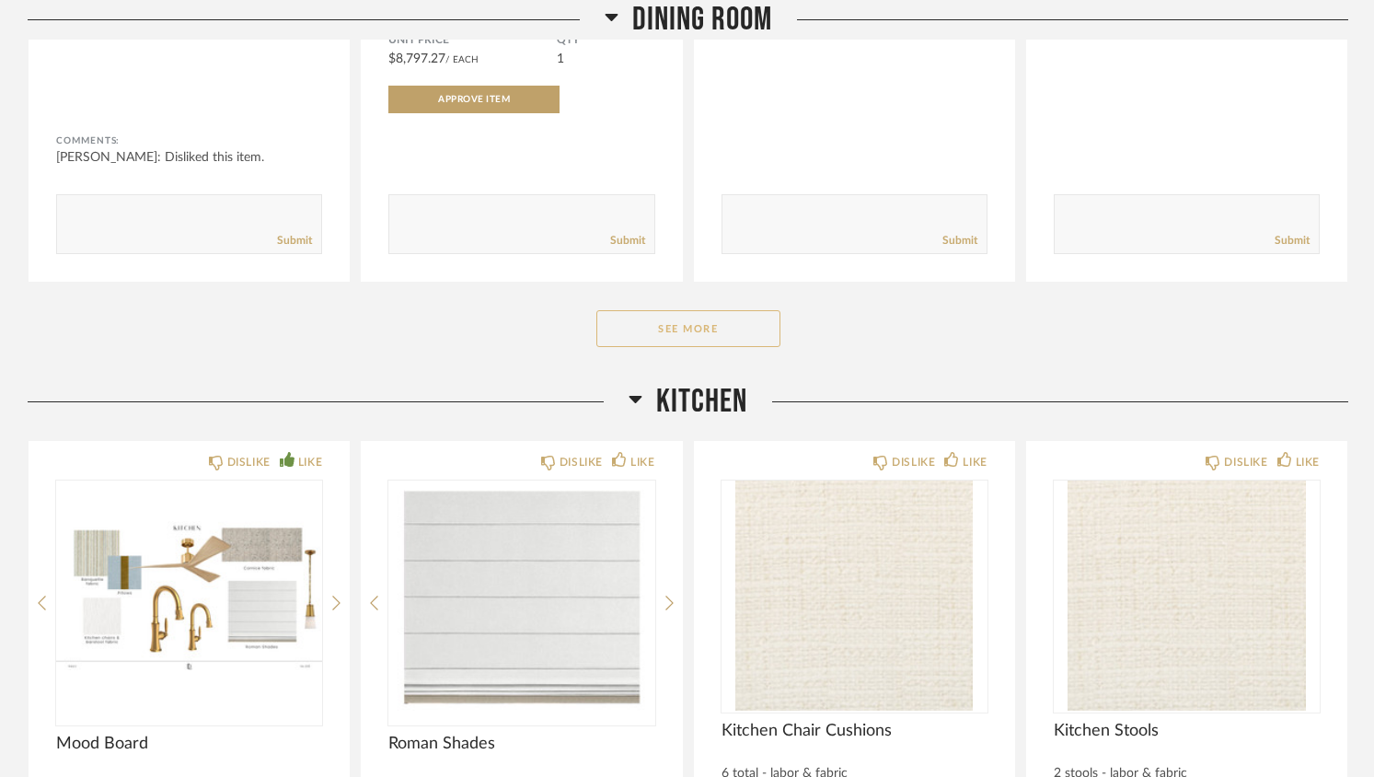
click at [649, 327] on button "See More" at bounding box center [688, 328] width 184 height 37
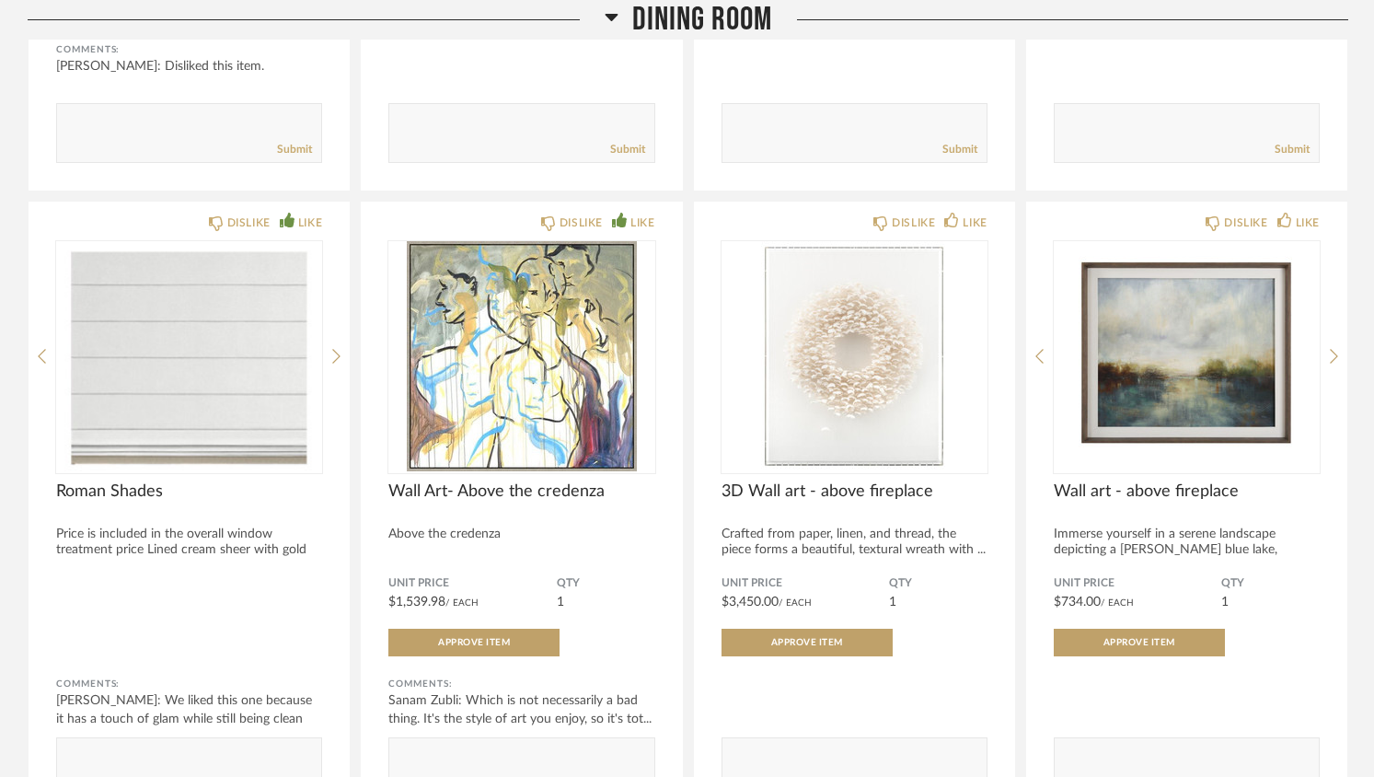
scroll to position [794, 0]
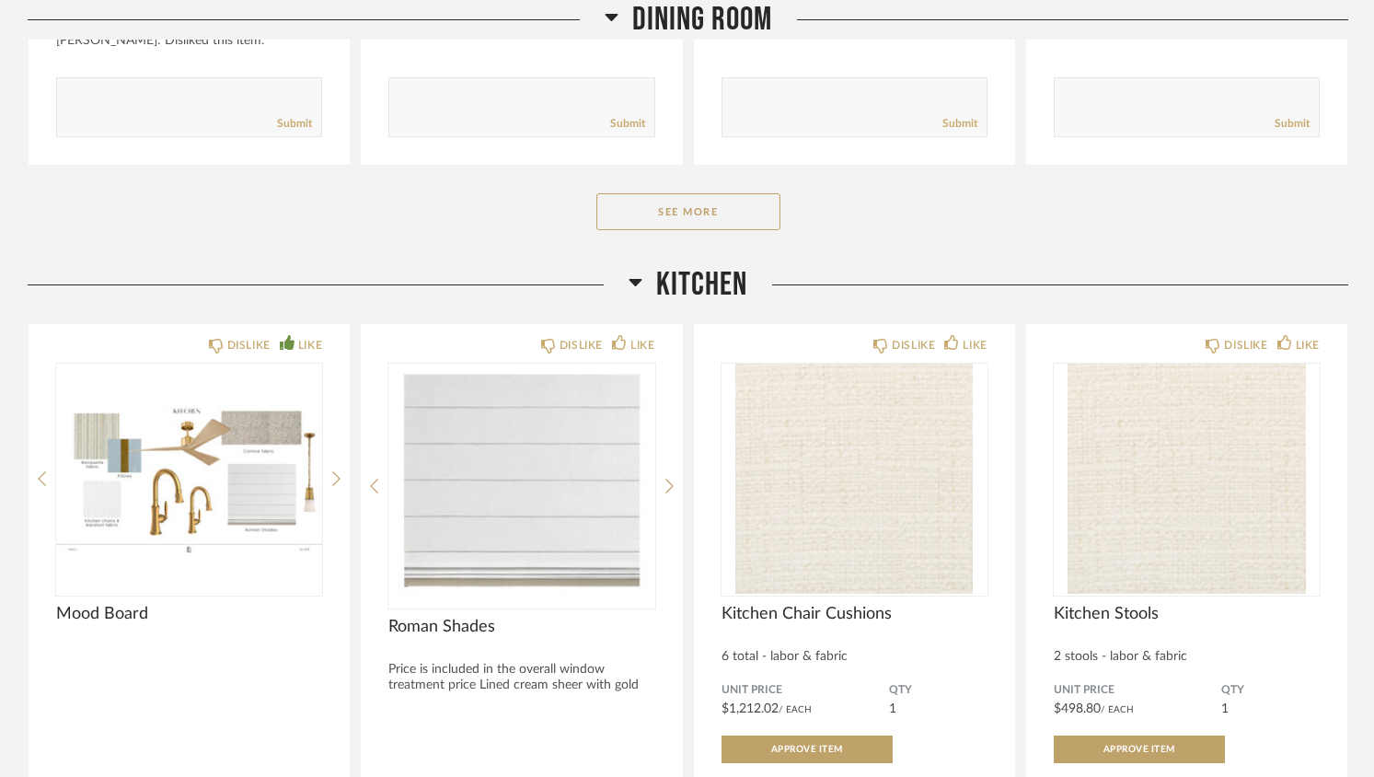
scroll to position [678, 0]
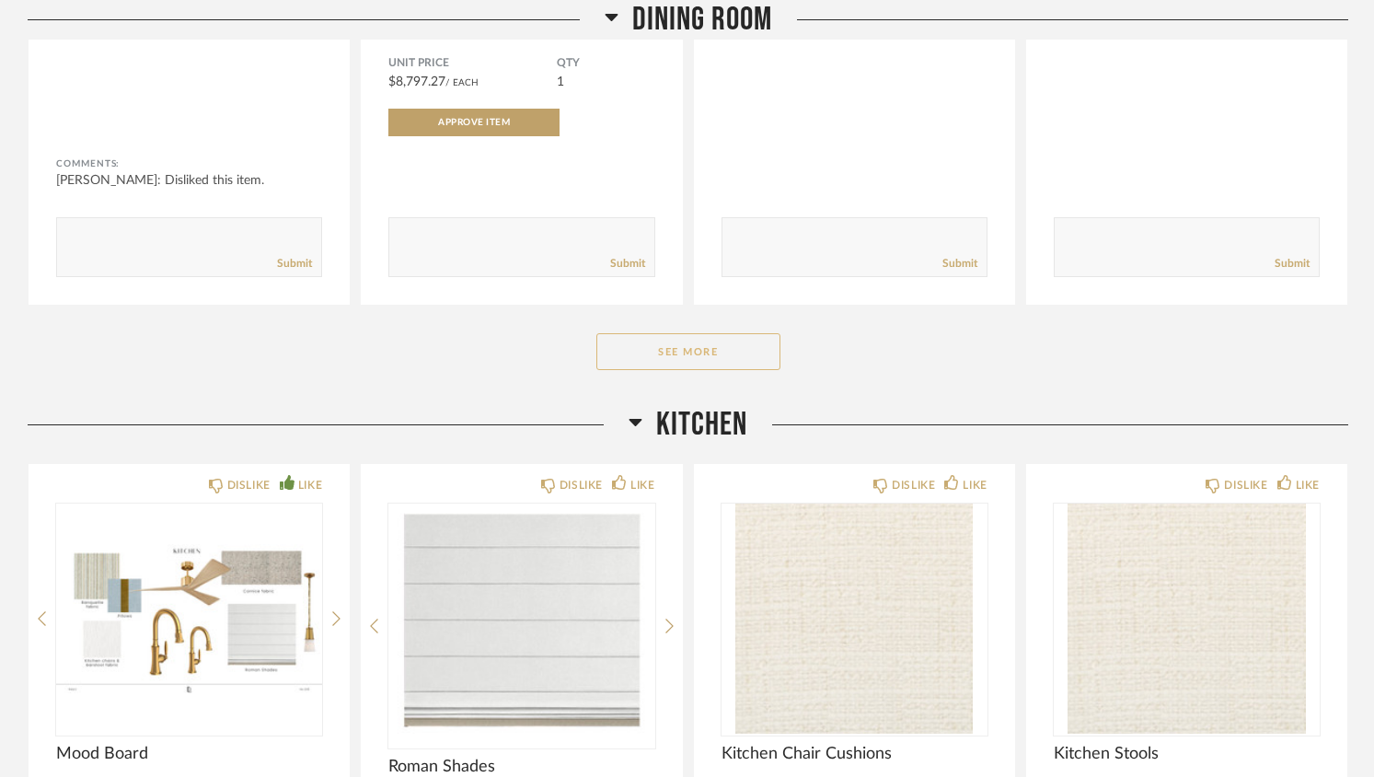
click at [675, 360] on button "See More" at bounding box center [688, 351] width 184 height 37
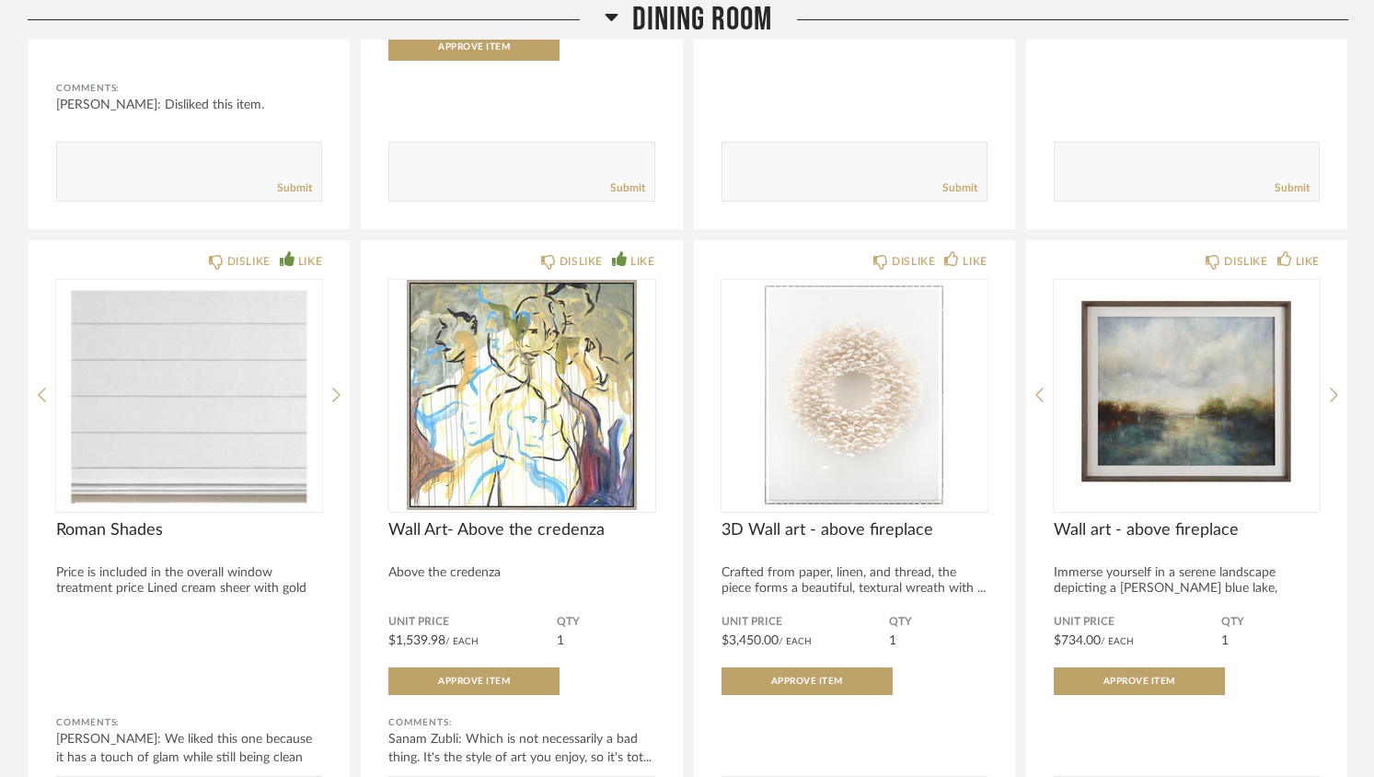
scroll to position [755, 0]
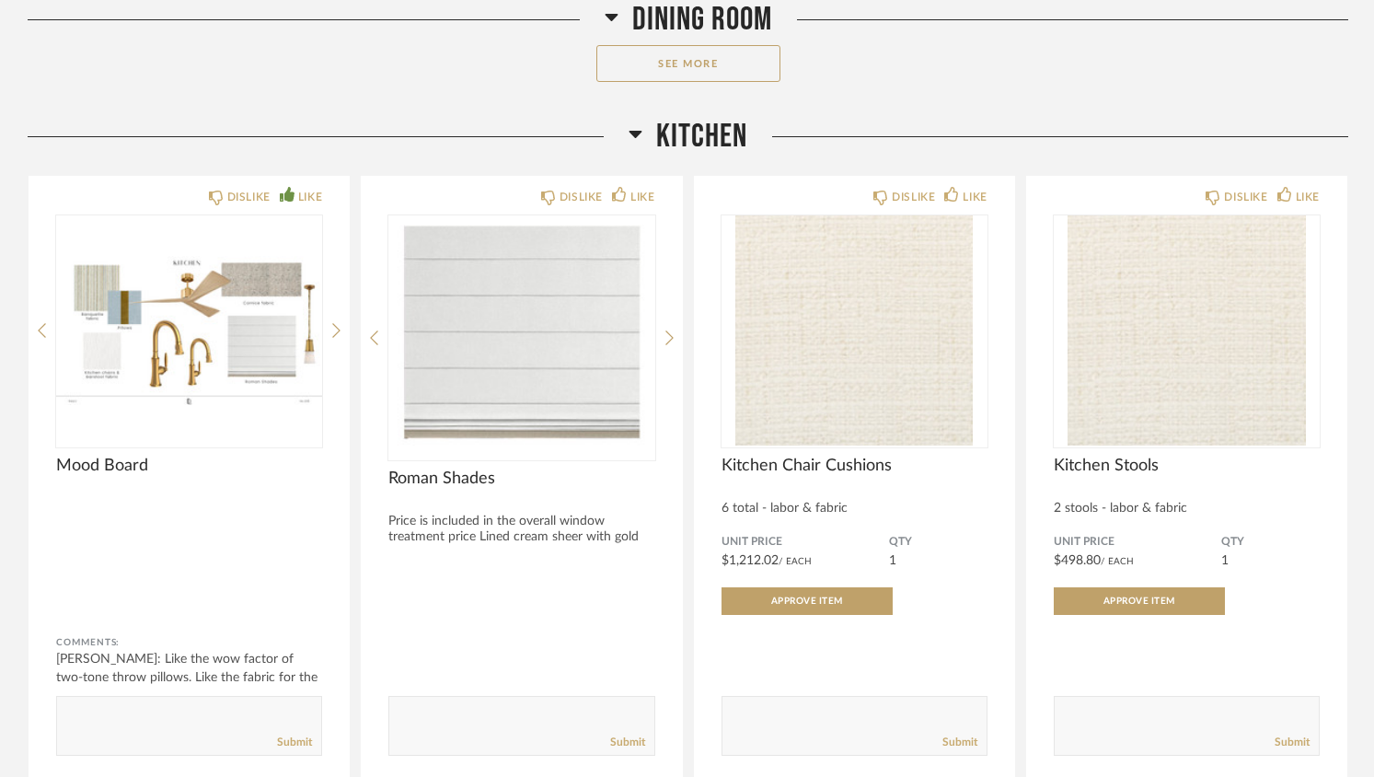
scroll to position [929, 0]
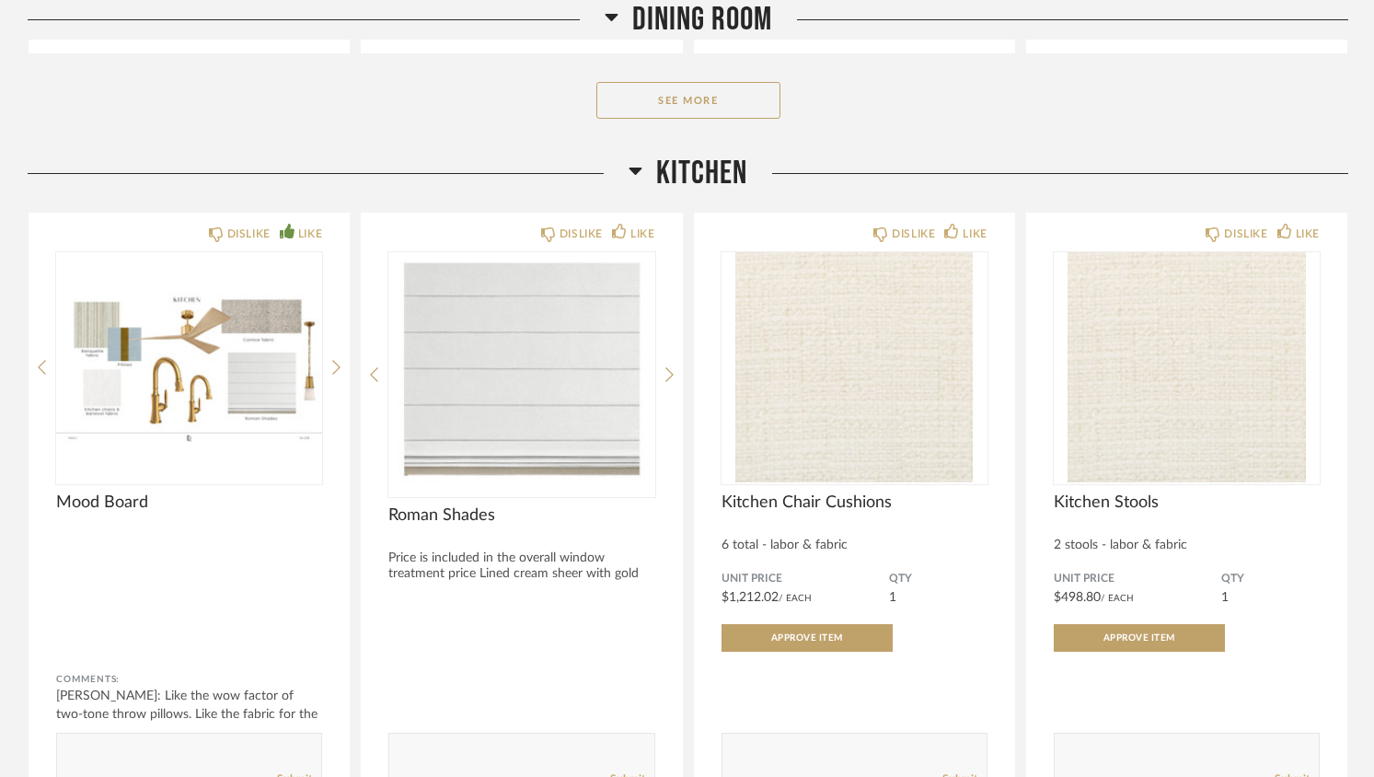
click at [704, 98] on button "See More" at bounding box center [688, 100] width 184 height 37
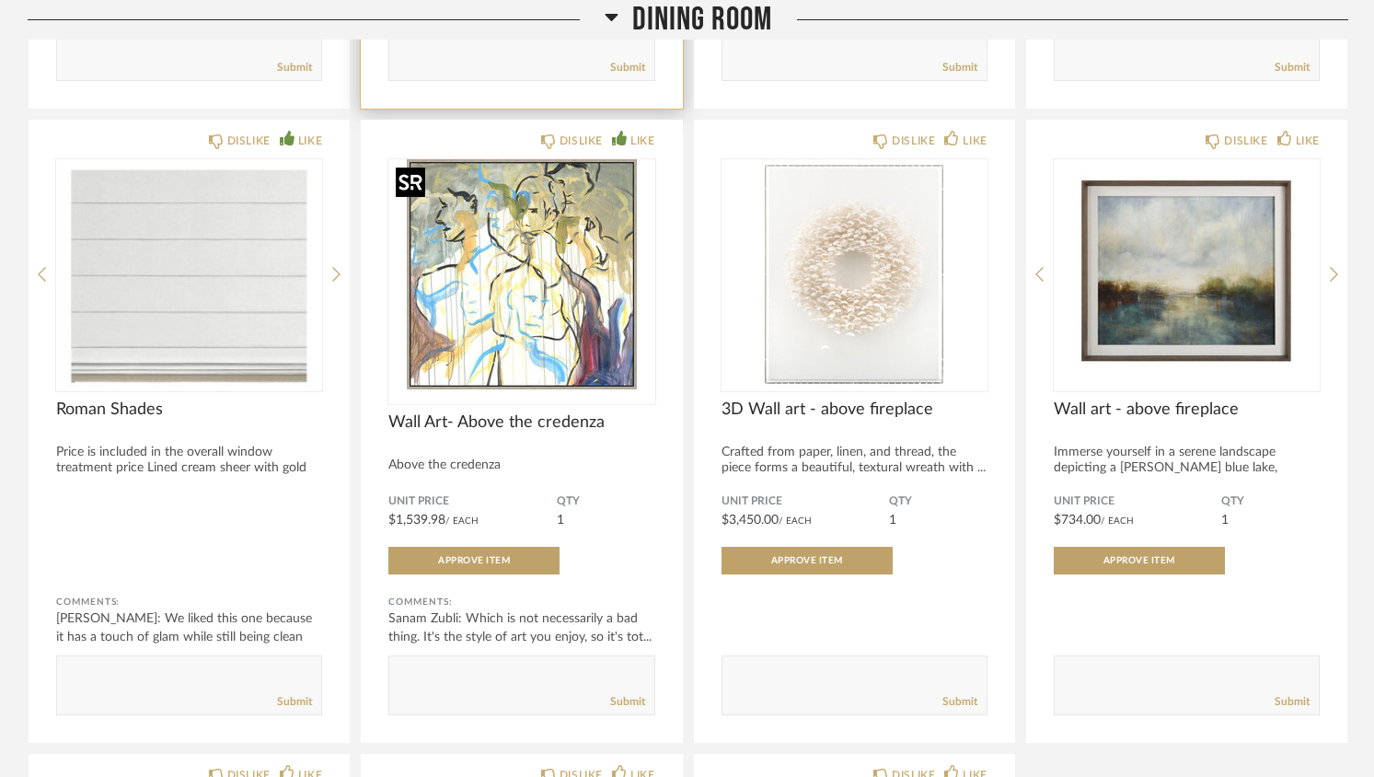
scroll to position [848, 0]
